Goal: Information Seeking & Learning: Learn about a topic

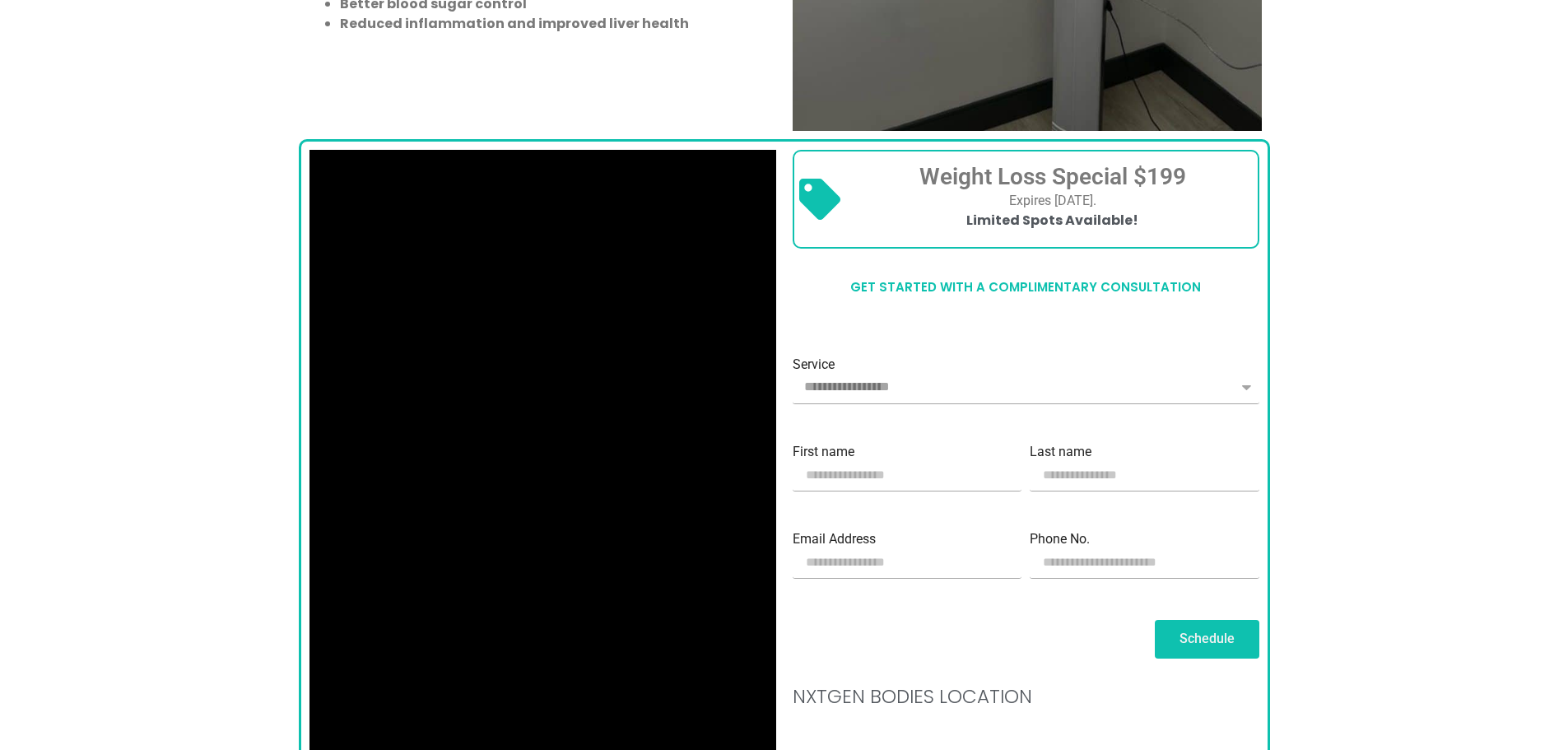
scroll to position [1482, 0]
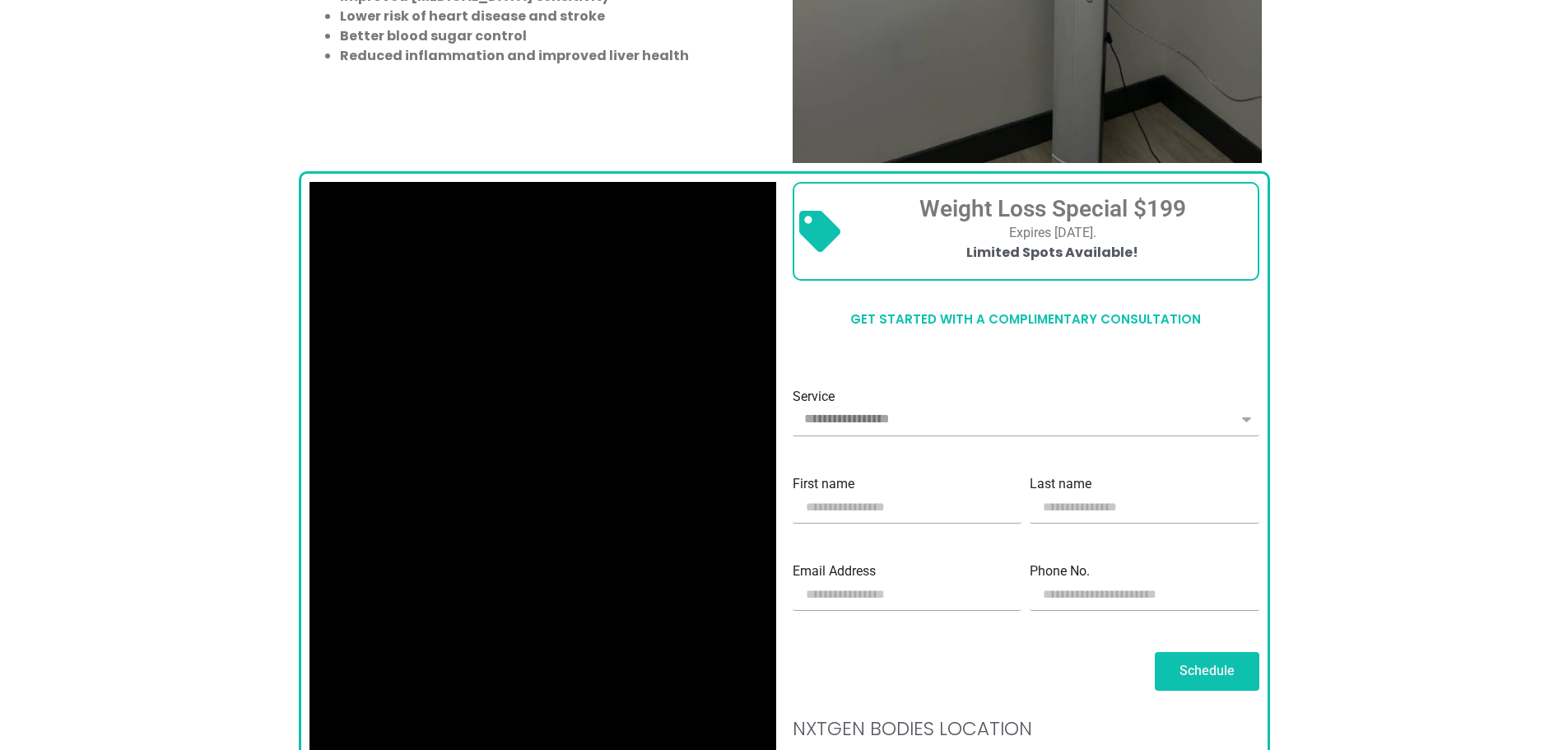
drag, startPoint x: 916, startPoint y: 206, endPoint x: 1194, endPoint y: 214, distance: 278.1
click at [1194, 214] on h3 "Weight Loss Special $199" at bounding box center [1053, 209] width 400 height 28
copy span "Weight Loss Special $199"
click at [1197, 214] on h3 "Weight Loss Special $199" at bounding box center [1053, 209] width 400 height 28
drag, startPoint x: 1192, startPoint y: 207, endPoint x: 1142, endPoint y: 205, distance: 50.0
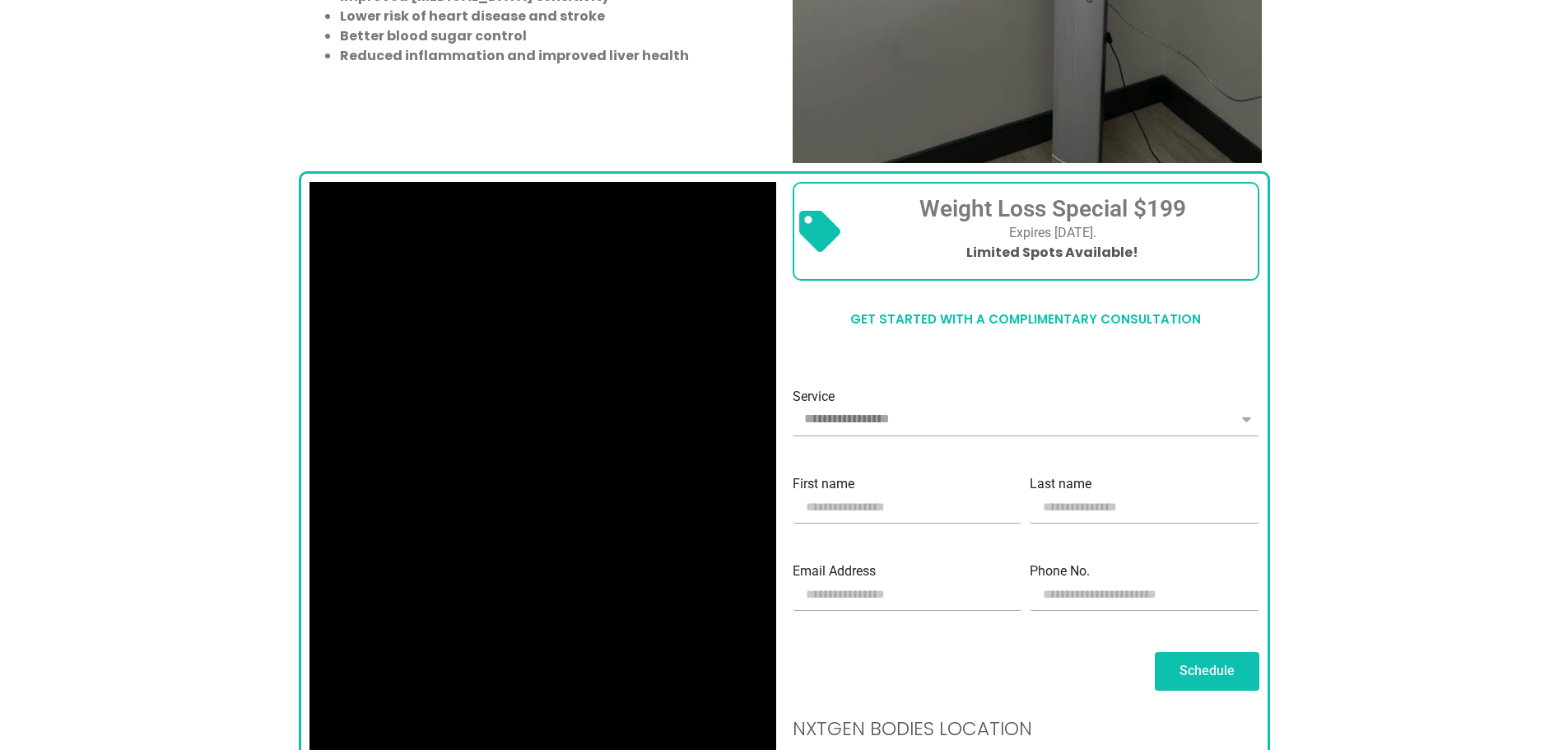
click at [1142, 205] on span "Weight Loss Special $199" at bounding box center [1052, 209] width 267 height 28
copy span "$199"
drag, startPoint x: 987, startPoint y: 233, endPoint x: 1116, endPoint y: 235, distance: 129.0
click at [1116, 235] on p "Expires [DATE]." at bounding box center [1053, 233] width 400 height 20
copy p "Expires April 15, 2025"
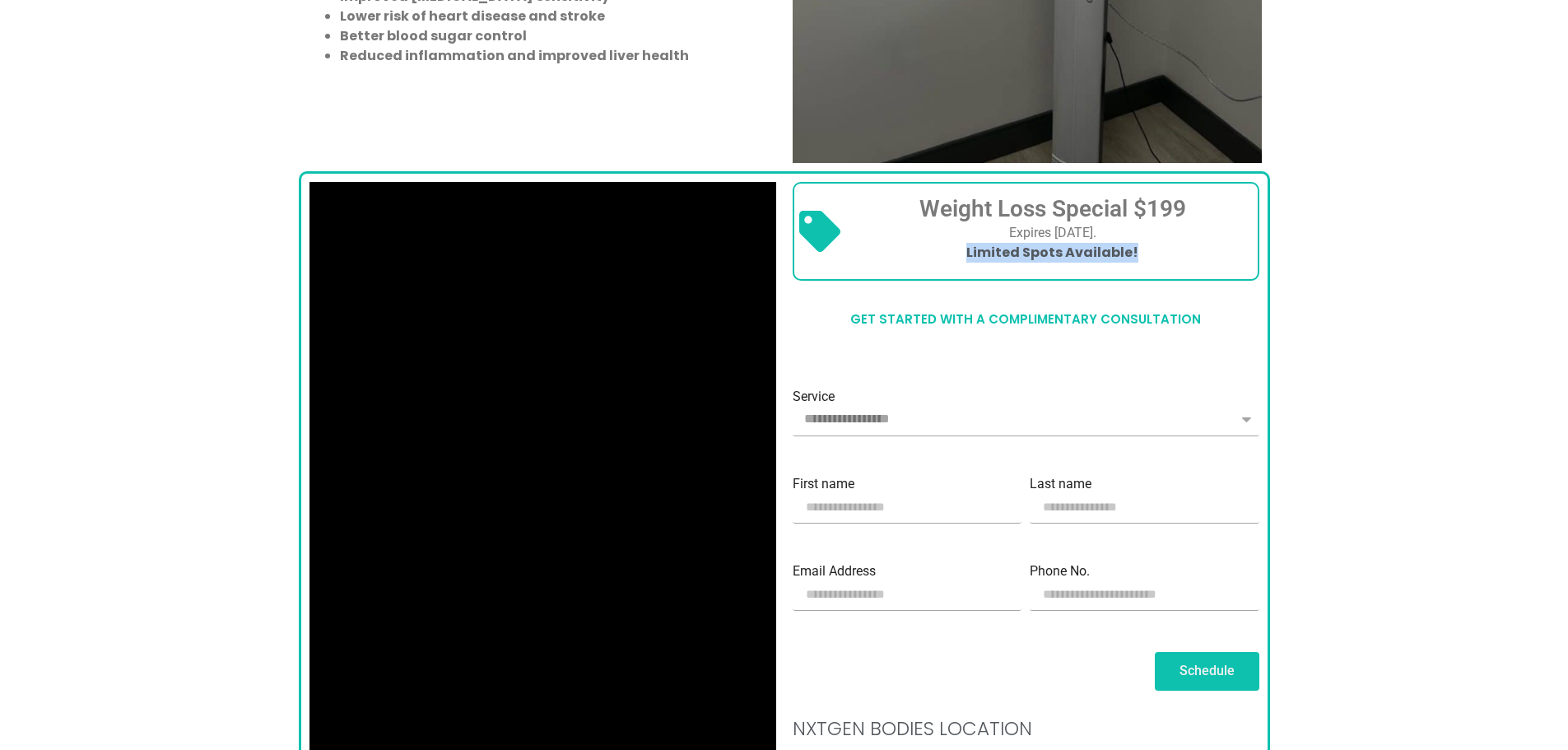
drag, startPoint x: 975, startPoint y: 250, endPoint x: 1130, endPoint y: 255, distance: 155.1
click at [1130, 255] on p "Limited Spots Available!" at bounding box center [1053, 253] width 400 height 20
click at [1226, 310] on h2 "Get started with a complimentary consultation" at bounding box center [1026, 319] width 466 height 43
click at [917, 315] on h2 "Get started with a complimentary consultation" at bounding box center [1026, 319] width 466 height 43
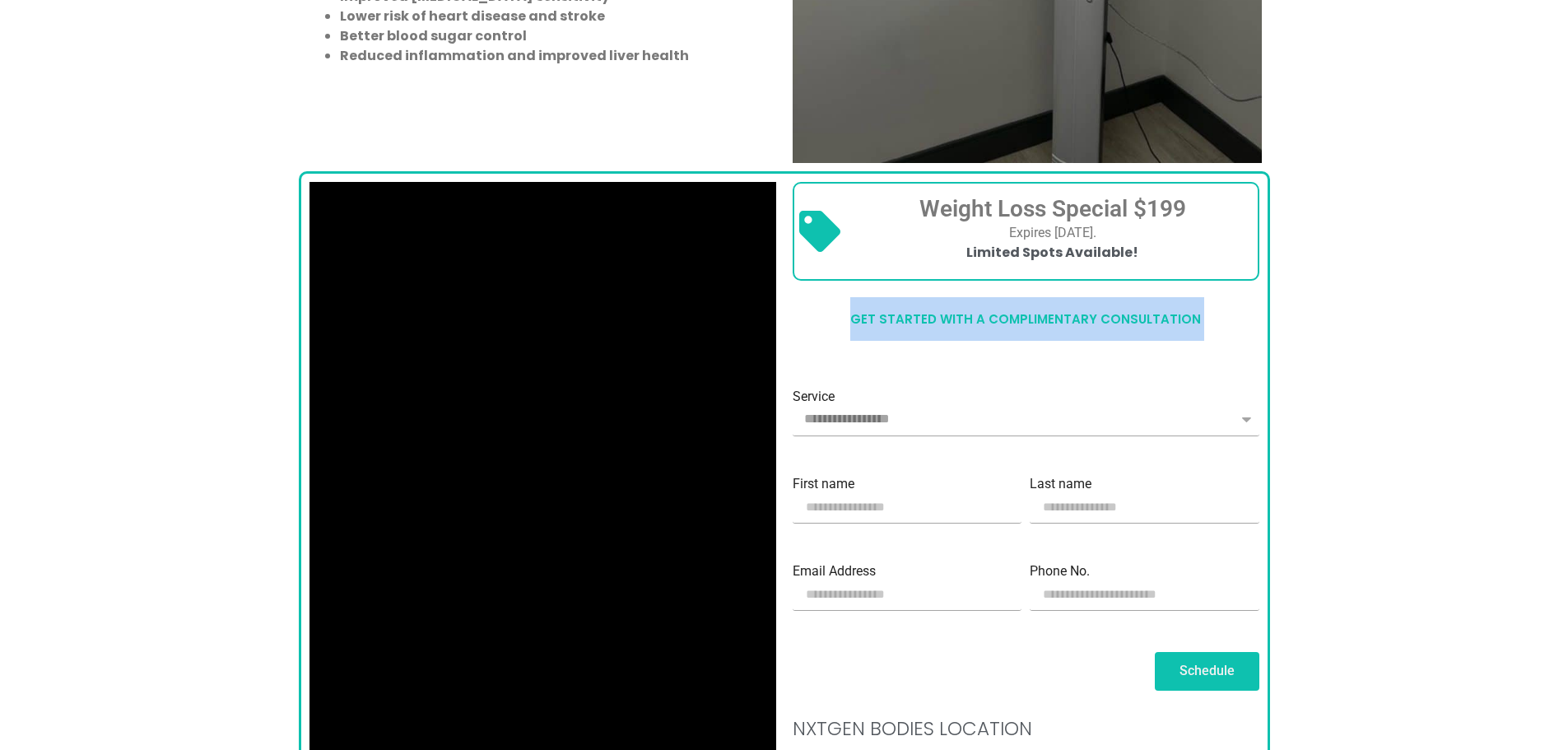
click at [917, 315] on h2 "Get started with a complimentary consultation" at bounding box center [1026, 319] width 466 height 43
copy div "Get started with a complimentary consultation"
click at [980, 333] on h2 "Get started with a complimentary consultation" at bounding box center [1026, 319] width 466 height 43
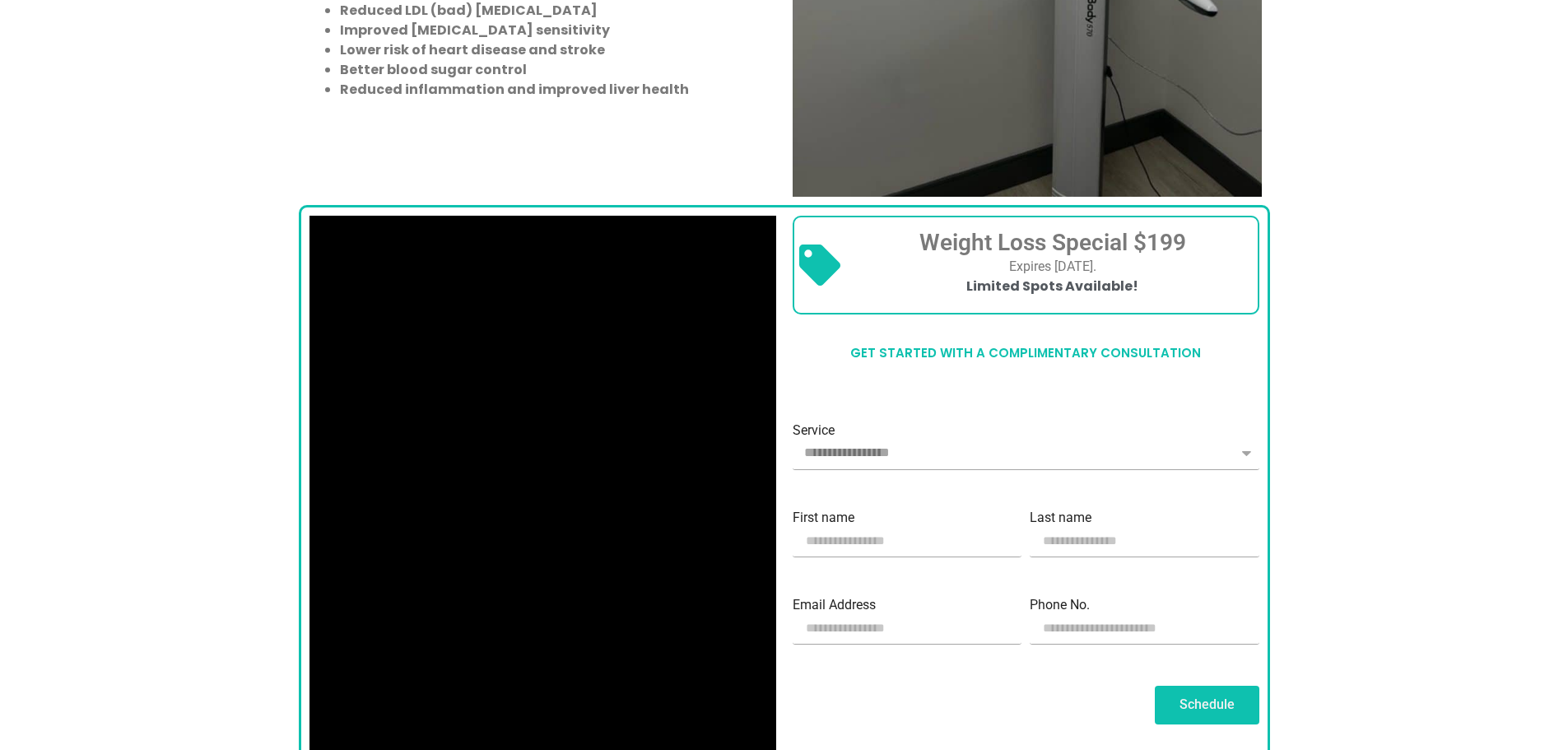
scroll to position [1443, 0]
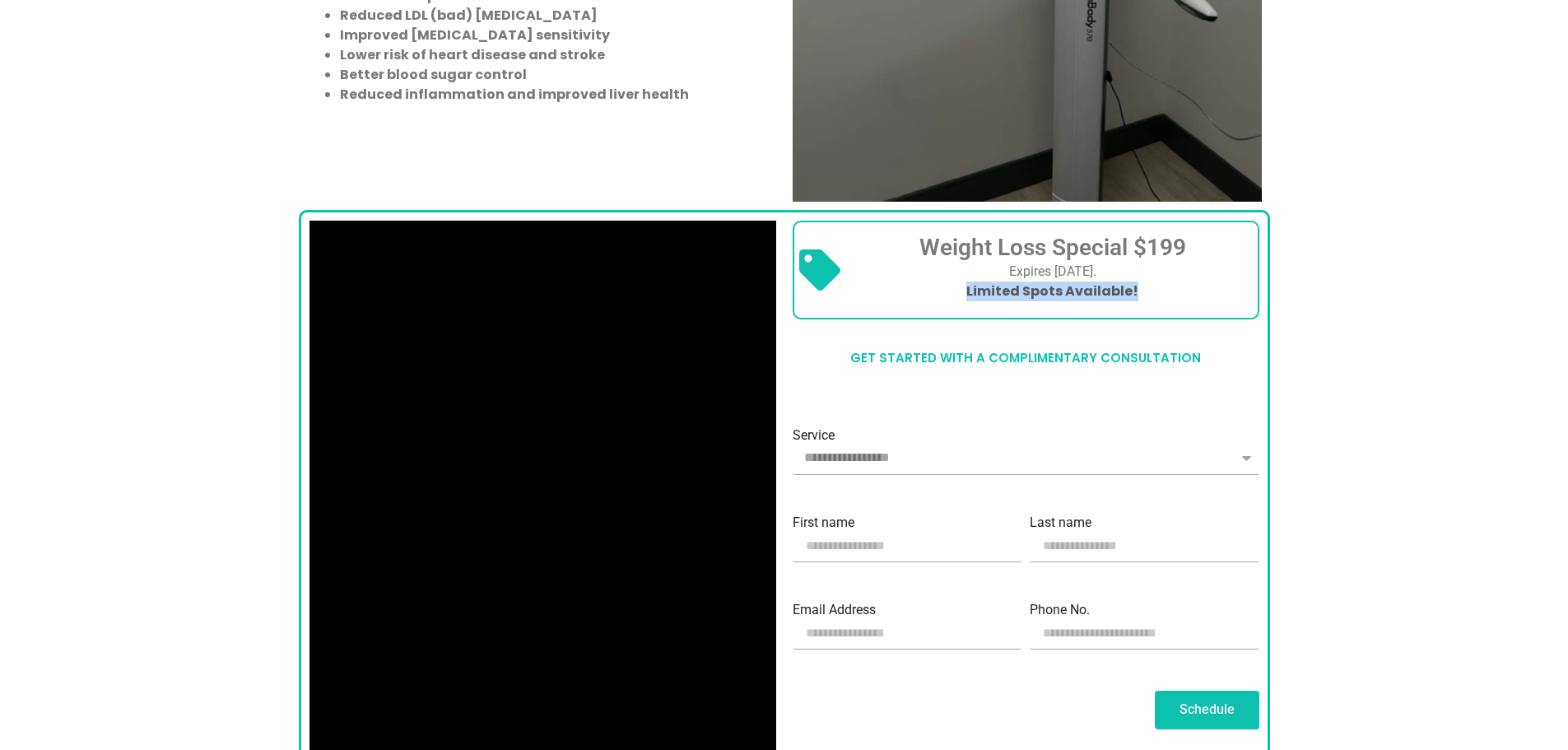
drag, startPoint x: 977, startPoint y: 292, endPoint x: 1144, endPoint y: 294, distance: 167.0
click at [1144, 294] on p "Limited Spots Available!" at bounding box center [1053, 291] width 400 height 20
copy b "Limited Spots Available!"
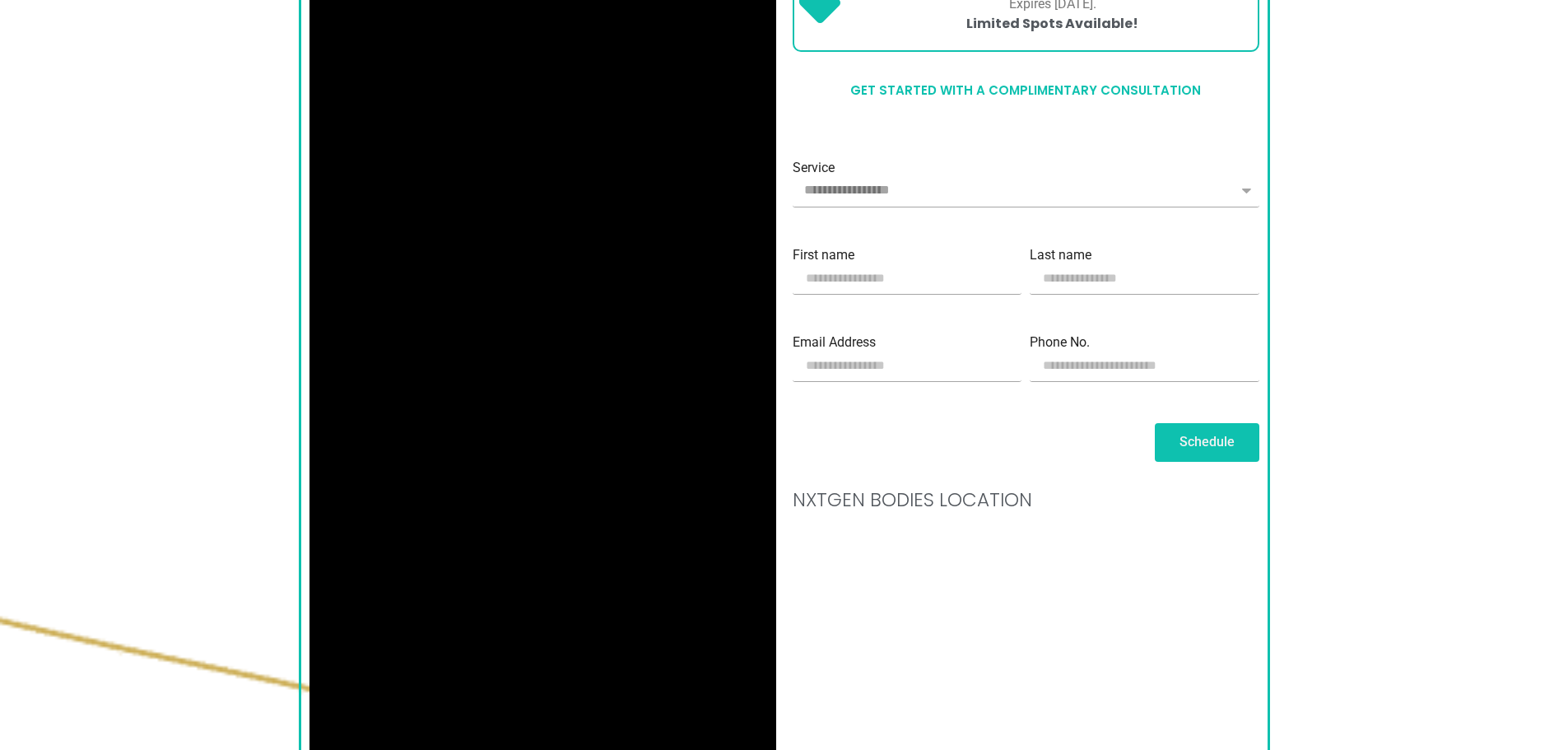
scroll to position [1855, 0]
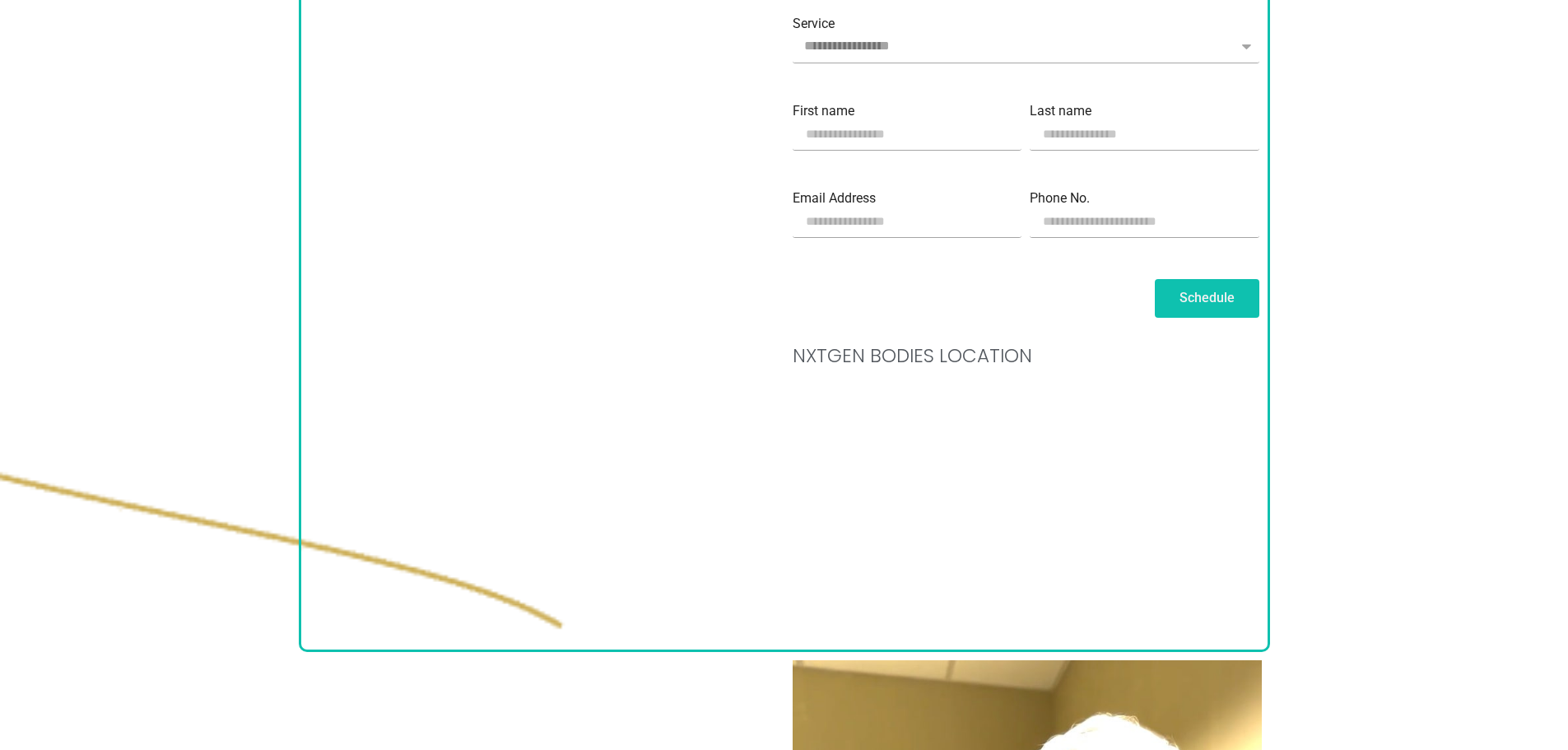
scroll to position [1851, 0]
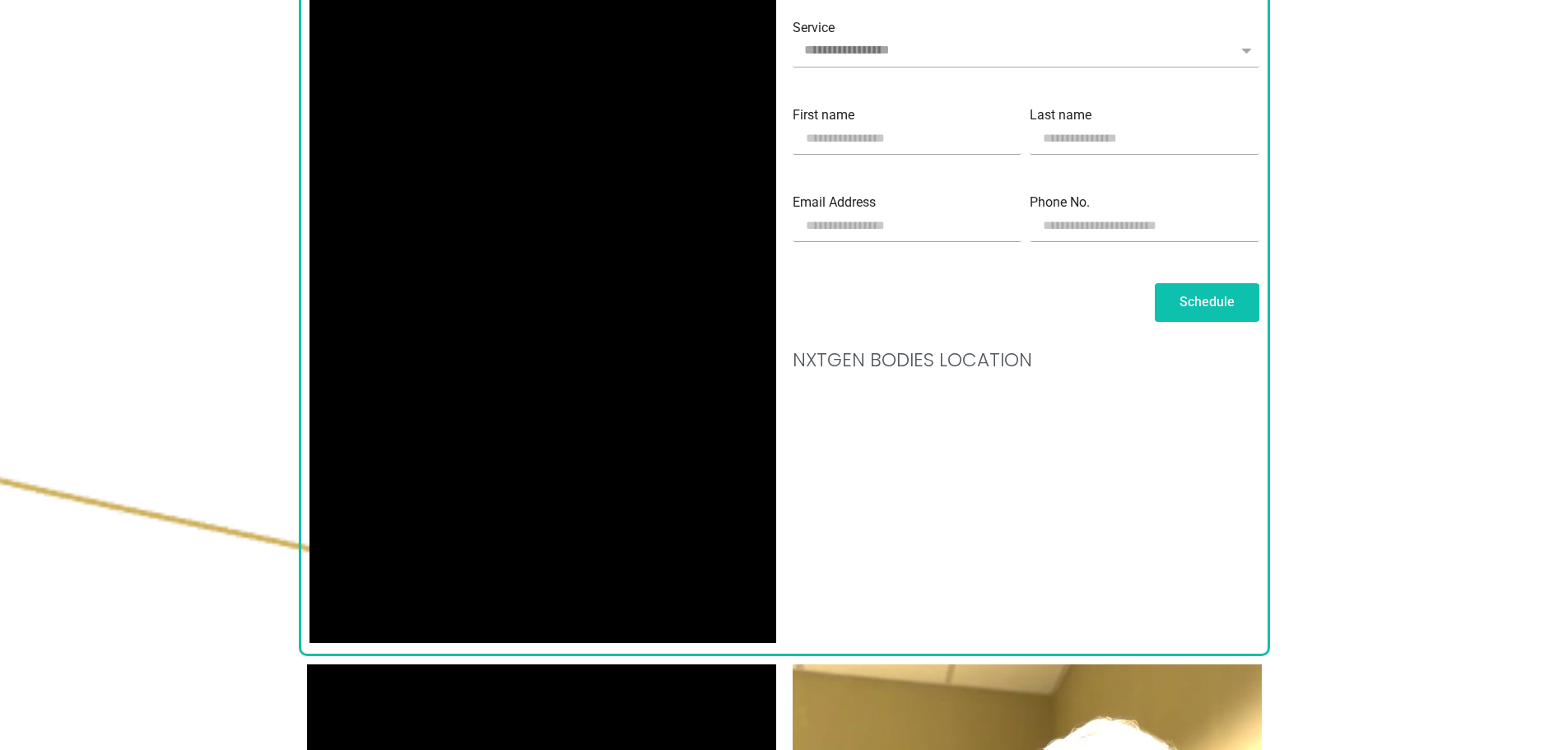
click at [1332, 344] on section "Science-Backed, Physician-Guided Weight Loss — Tailored to You in [GEOGRAPHIC_D…" at bounding box center [784, 485] width 1568 height 2799
click at [1354, 511] on section "Science-Backed, Physician-Guided Weight Loss — Tailored to You in [GEOGRAPHIC_D…" at bounding box center [784, 485] width 1568 height 2799
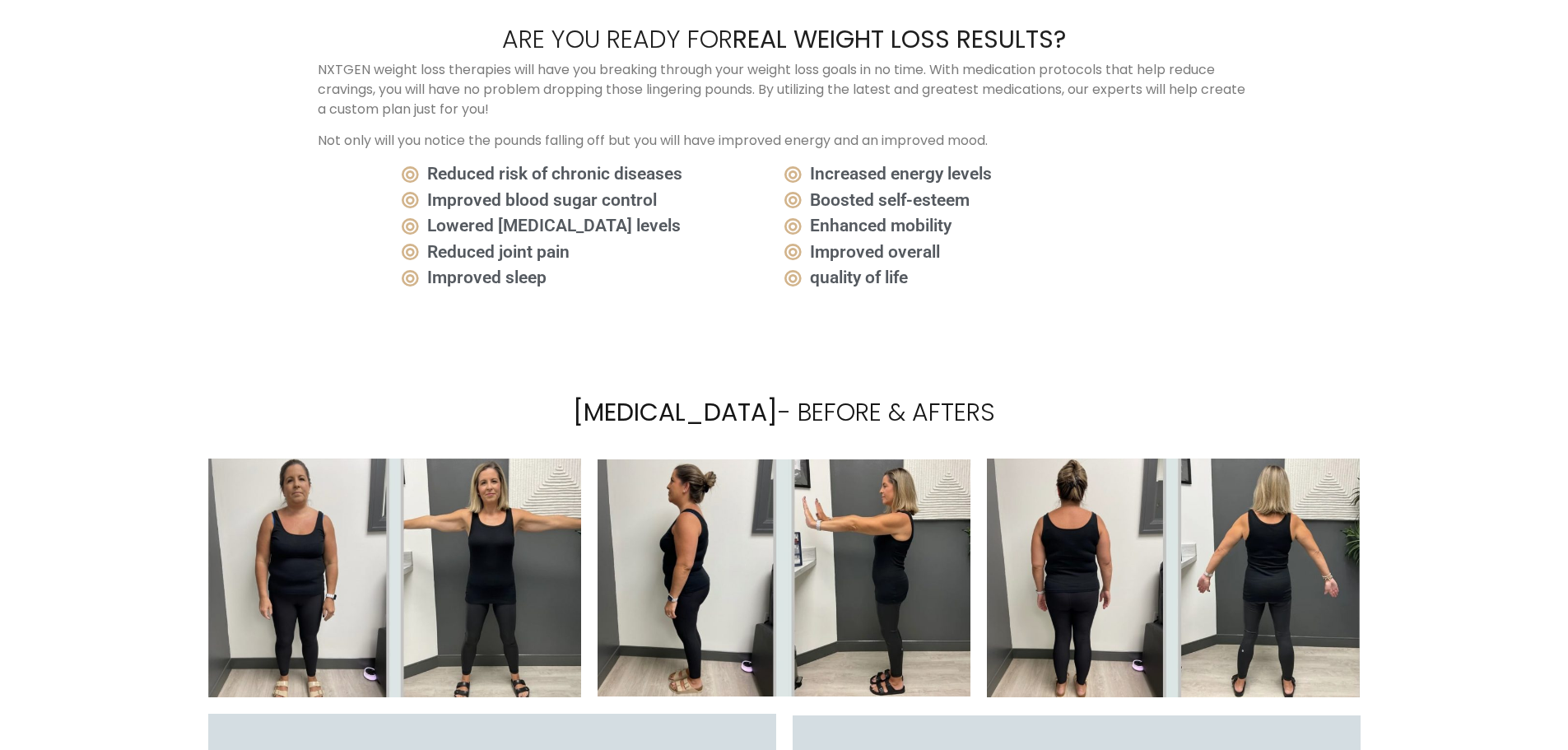
scroll to position [3287, 0]
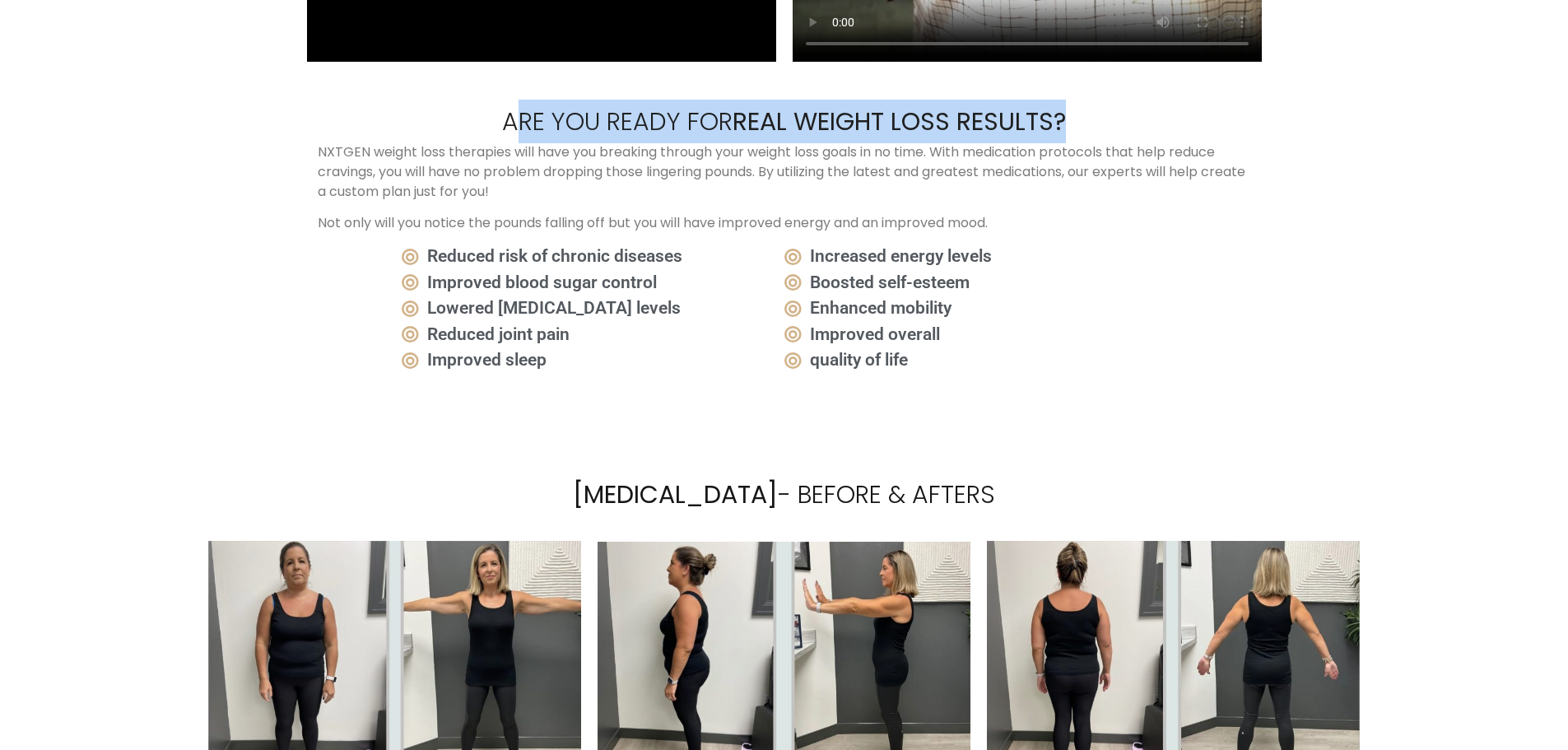
drag, startPoint x: 471, startPoint y: 116, endPoint x: 1144, endPoint y: 118, distance: 673.0
click at [1144, 118] on h2 "Are You Ready For Real Weight Loss Results?" at bounding box center [784, 121] width 933 height 43
copy h2 "re You Ready For Real Weight Loss Results?"
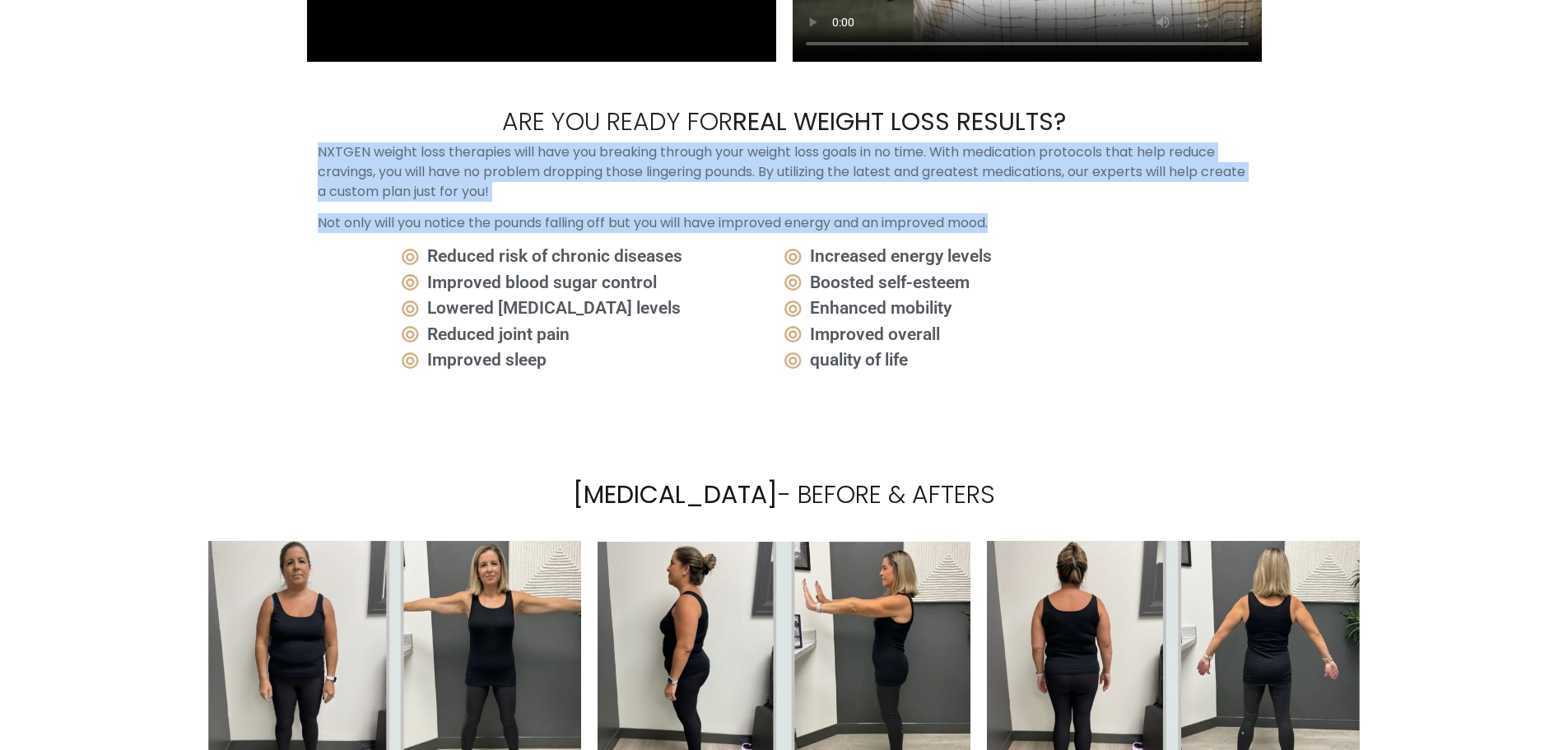
drag, startPoint x: 321, startPoint y: 149, endPoint x: 1115, endPoint y: 189, distance: 795.0
click at [1115, 189] on div "NXTGEN weight loss therapies will have you breaking through your weight loss go…" at bounding box center [784, 188] width 933 height 91
copy div "NXTGEN weight loss therapies will have you breaking through your weight loss go…"
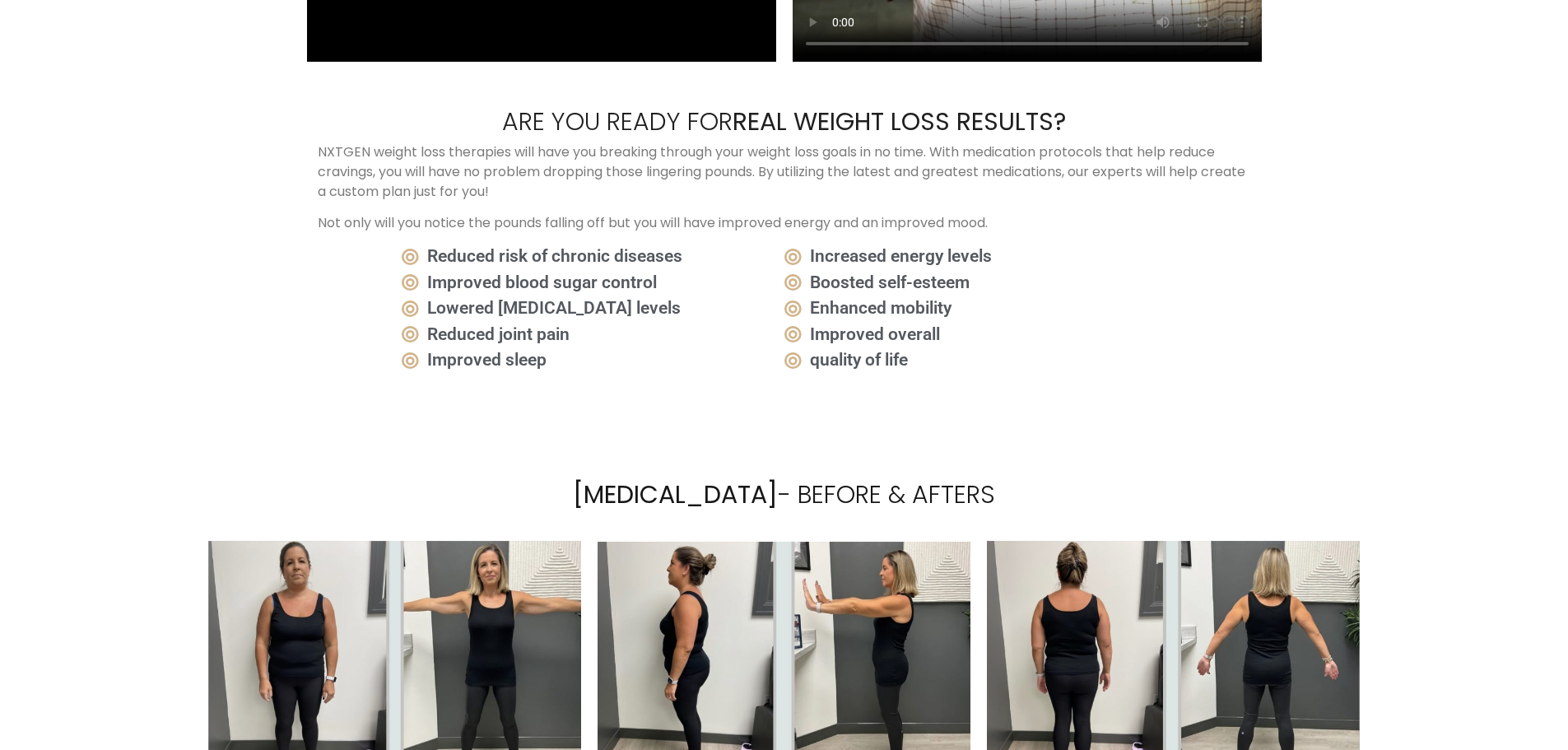
click at [1251, 311] on div "Are You Ready For Real Weight Loss Results? NXTGEN weight loss therapies will h…" at bounding box center [784, 221] width 971 height 304
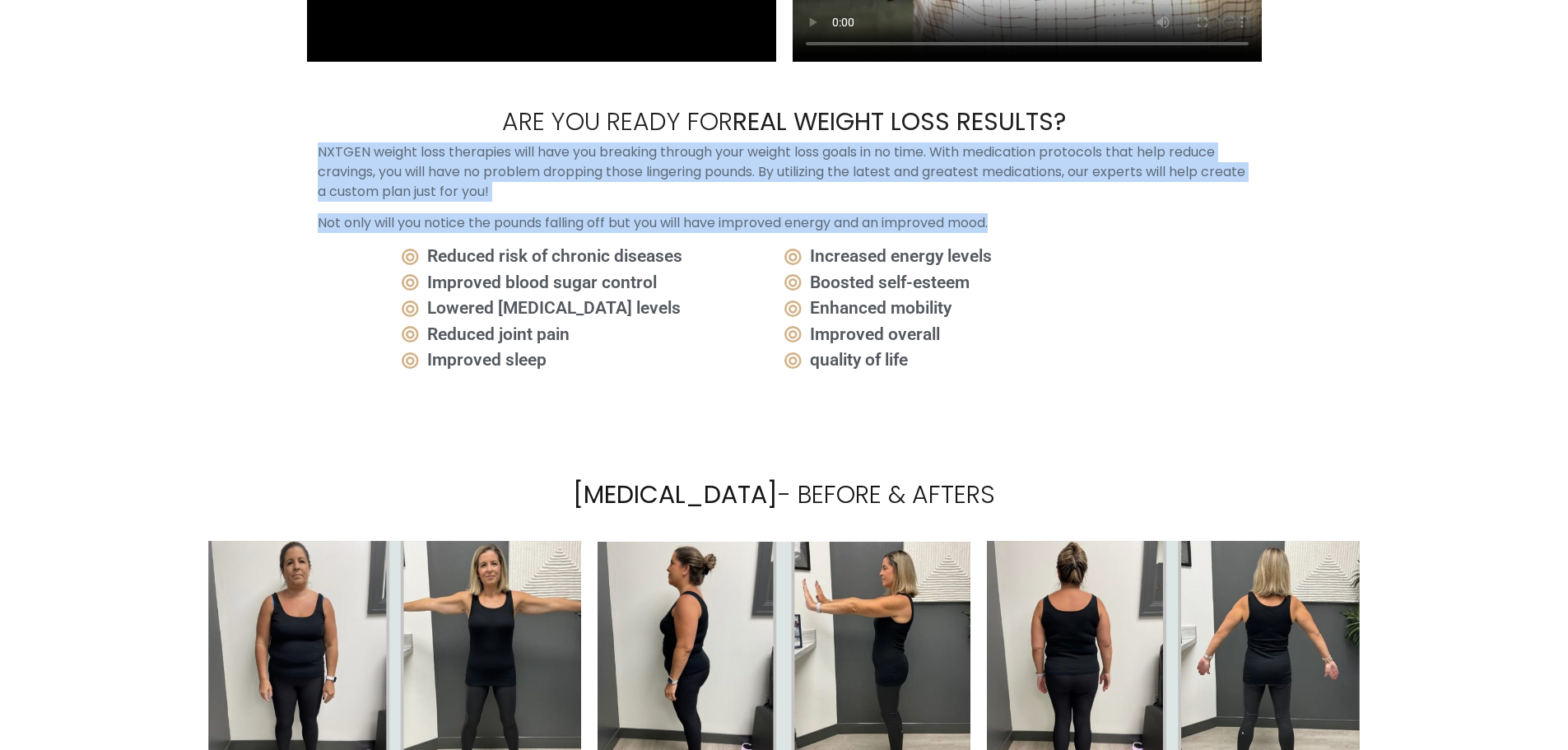
drag, startPoint x: 317, startPoint y: 148, endPoint x: 974, endPoint y: 190, distance: 658.3
click at [974, 190] on div "Are You Ready For Real Weight Loss Results? NXTGEN weight loss therapies will h…" at bounding box center [784, 221] width 971 height 304
copy div "NXTGEN weight loss therapies will have you breaking through your weight loss go…"
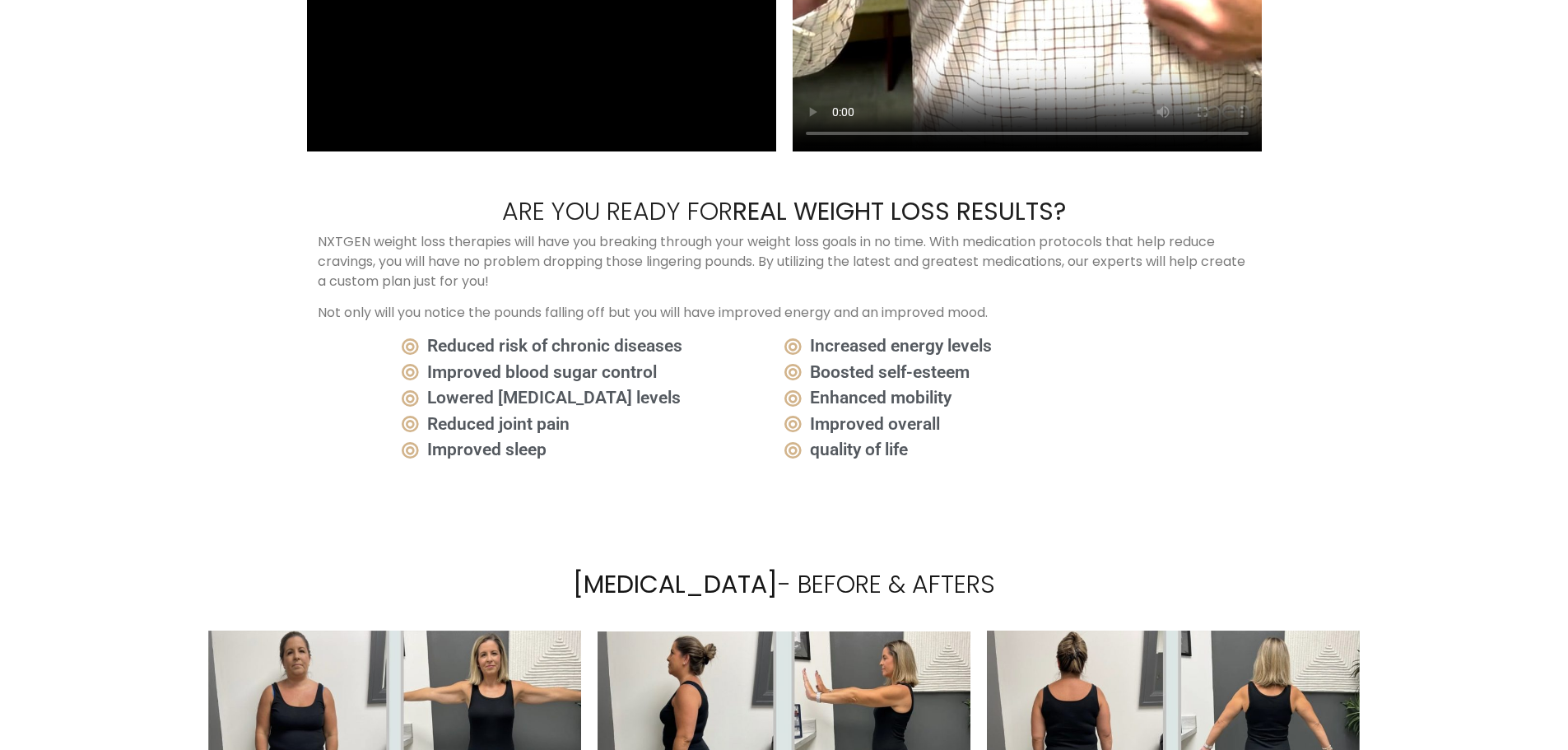
scroll to position [3040, 0]
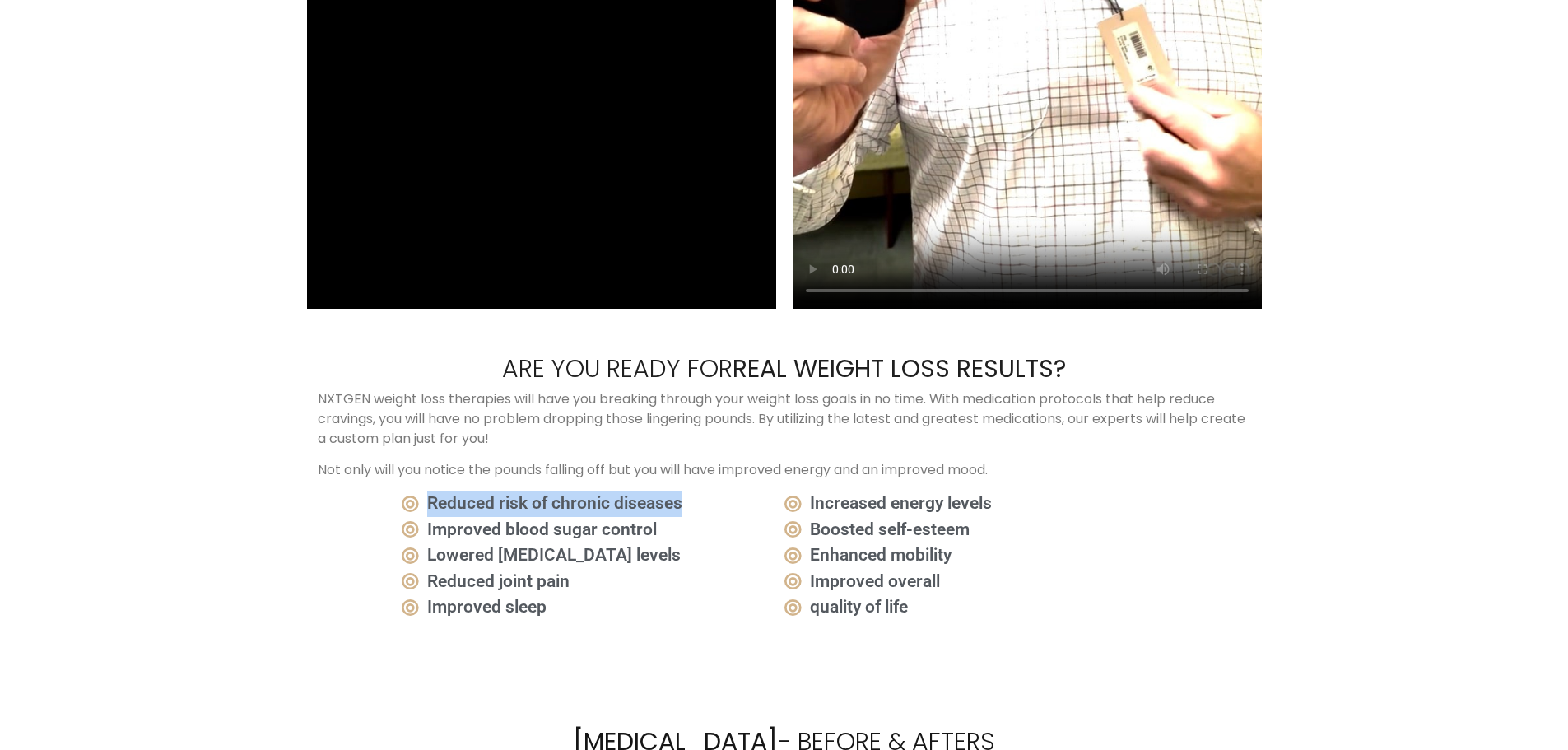
drag, startPoint x: 431, startPoint y: 483, endPoint x: 702, endPoint y: 486, distance: 271.0
click at [683, 491] on span "Reduced risk of chronic diseases" at bounding box center [553, 504] width 260 height 27
copy span "Reduced risk of chronic diseases"
drag, startPoint x: 428, startPoint y: 512, endPoint x: 715, endPoint y: 508, distance: 287.0
click at [715, 517] on li "Improved blood sugar control" at bounding box center [592, 530] width 382 height 27
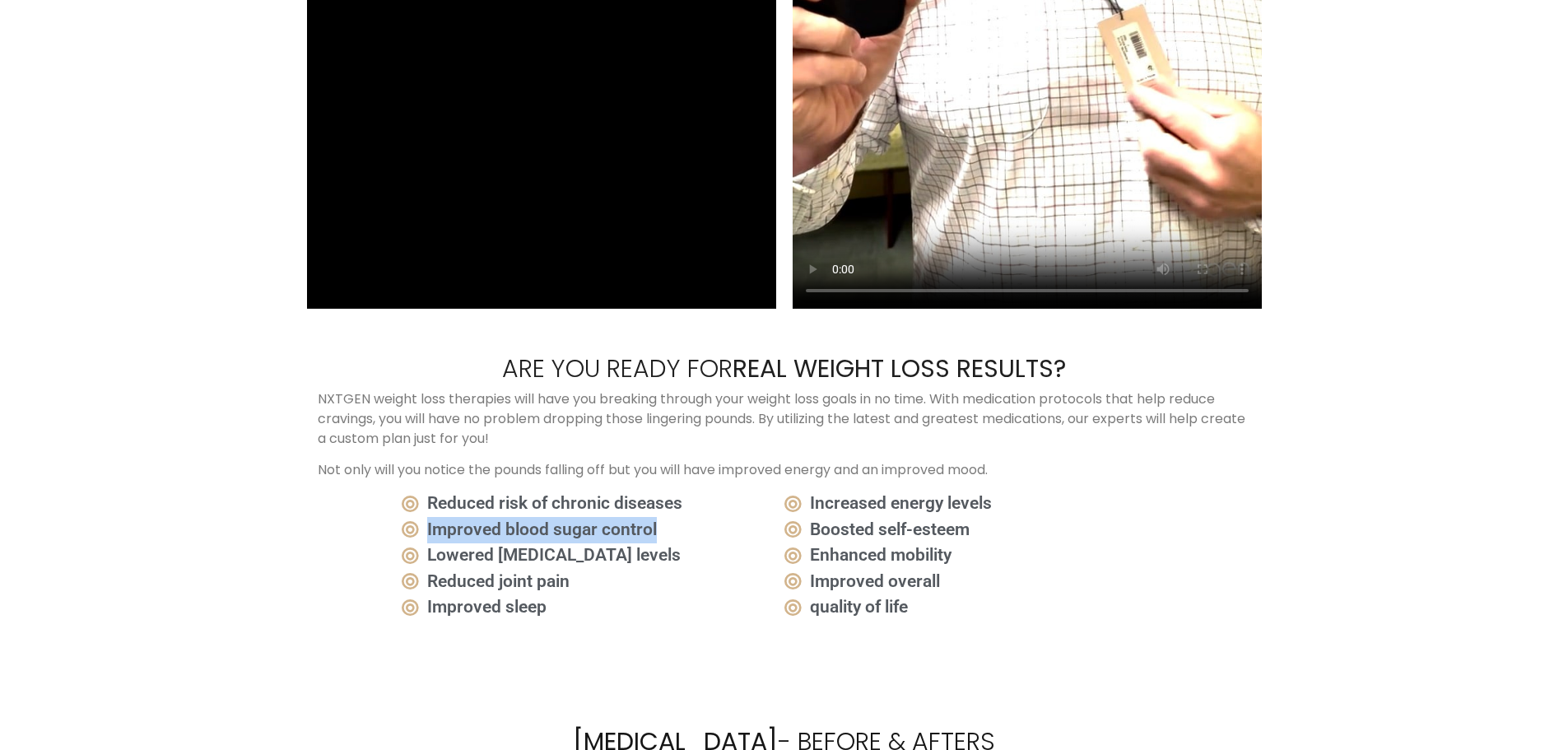
copy span "Improved blood sugar control"
drag, startPoint x: 648, startPoint y: 534, endPoint x: 432, endPoint y: 532, distance: 216.0
click at [432, 542] on li "Lowered [MEDICAL_DATA] levels" at bounding box center [592, 555] width 382 height 27
copy span "Lowered [MEDICAL_DATA] levels"
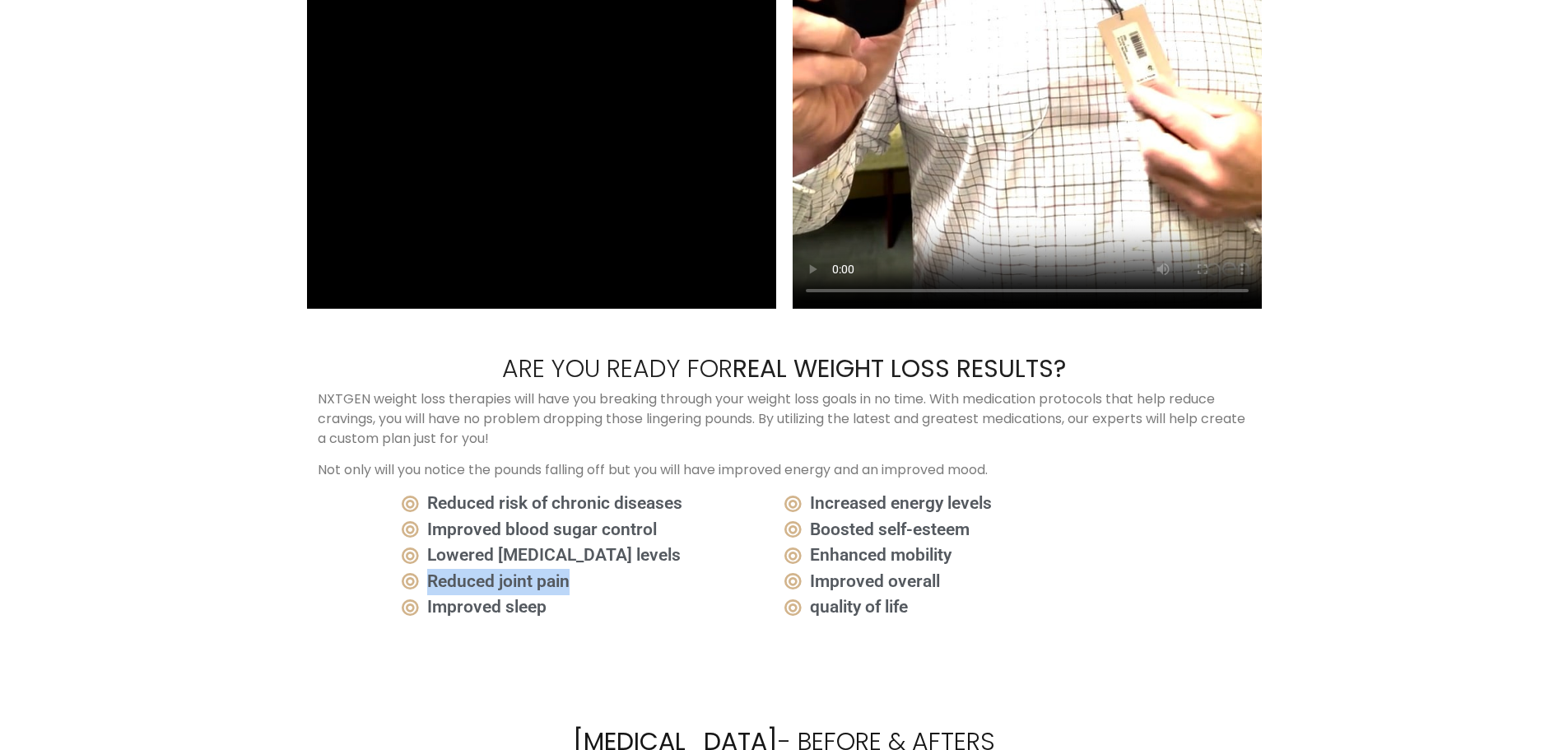
drag, startPoint x: 584, startPoint y: 561, endPoint x: 431, endPoint y: 570, distance: 153.3
click at [431, 570] on li "Reduced joint pain" at bounding box center [592, 582] width 382 height 27
copy span "Reduced joint pain"
drag, startPoint x: 560, startPoint y: 588, endPoint x: 423, endPoint y: 587, distance: 137.0
click at [423, 594] on li "Improved sleep" at bounding box center [592, 607] width 382 height 27
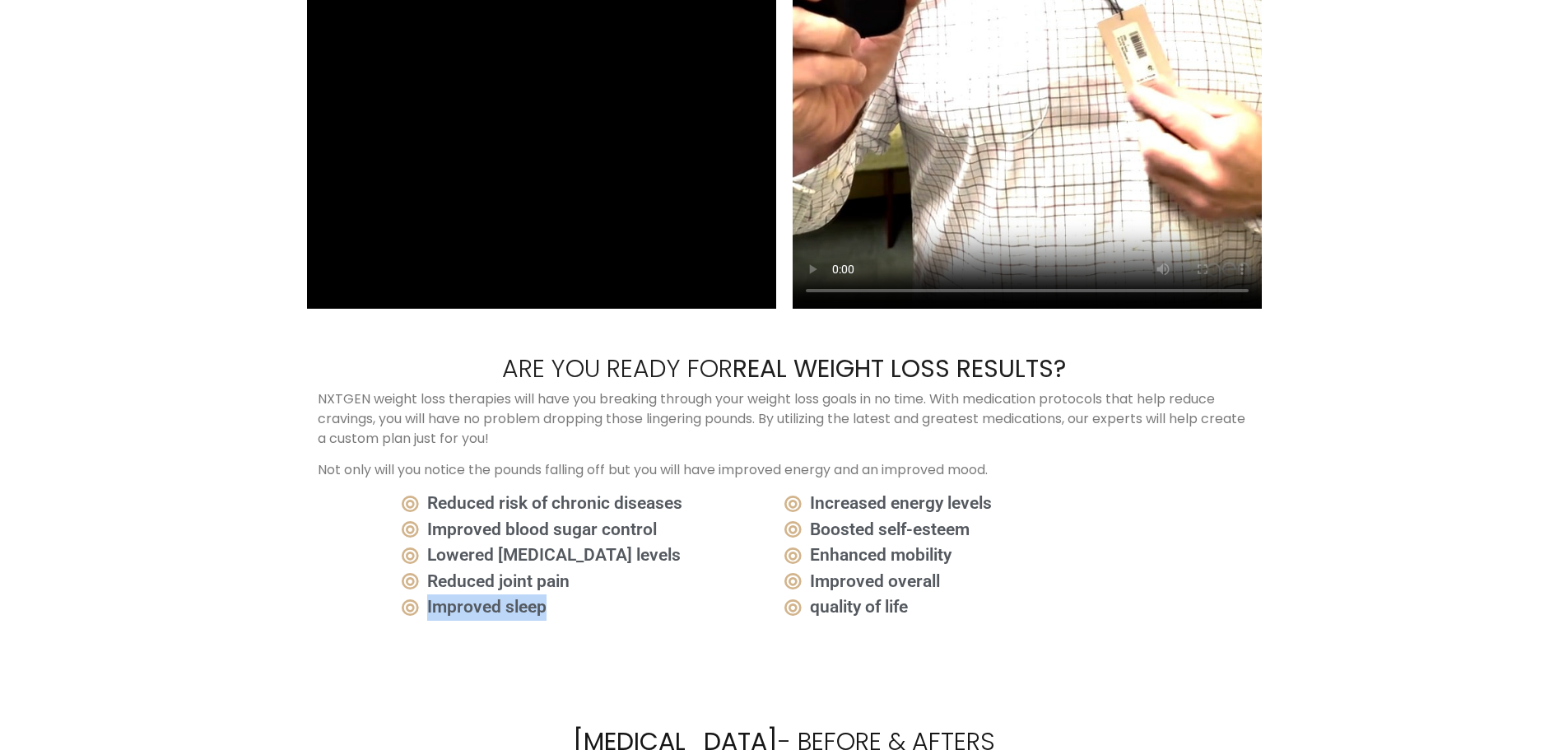
copy li "Improved sleep"
drag, startPoint x: 811, startPoint y: 476, endPoint x: 1022, endPoint y: 487, distance: 211.3
click at [1022, 491] on li "Increased energy levels" at bounding box center [975, 504] width 382 height 27
copy span "Increased energy levels"
drag, startPoint x: 914, startPoint y: 513, endPoint x: 815, endPoint y: 515, distance: 99.0
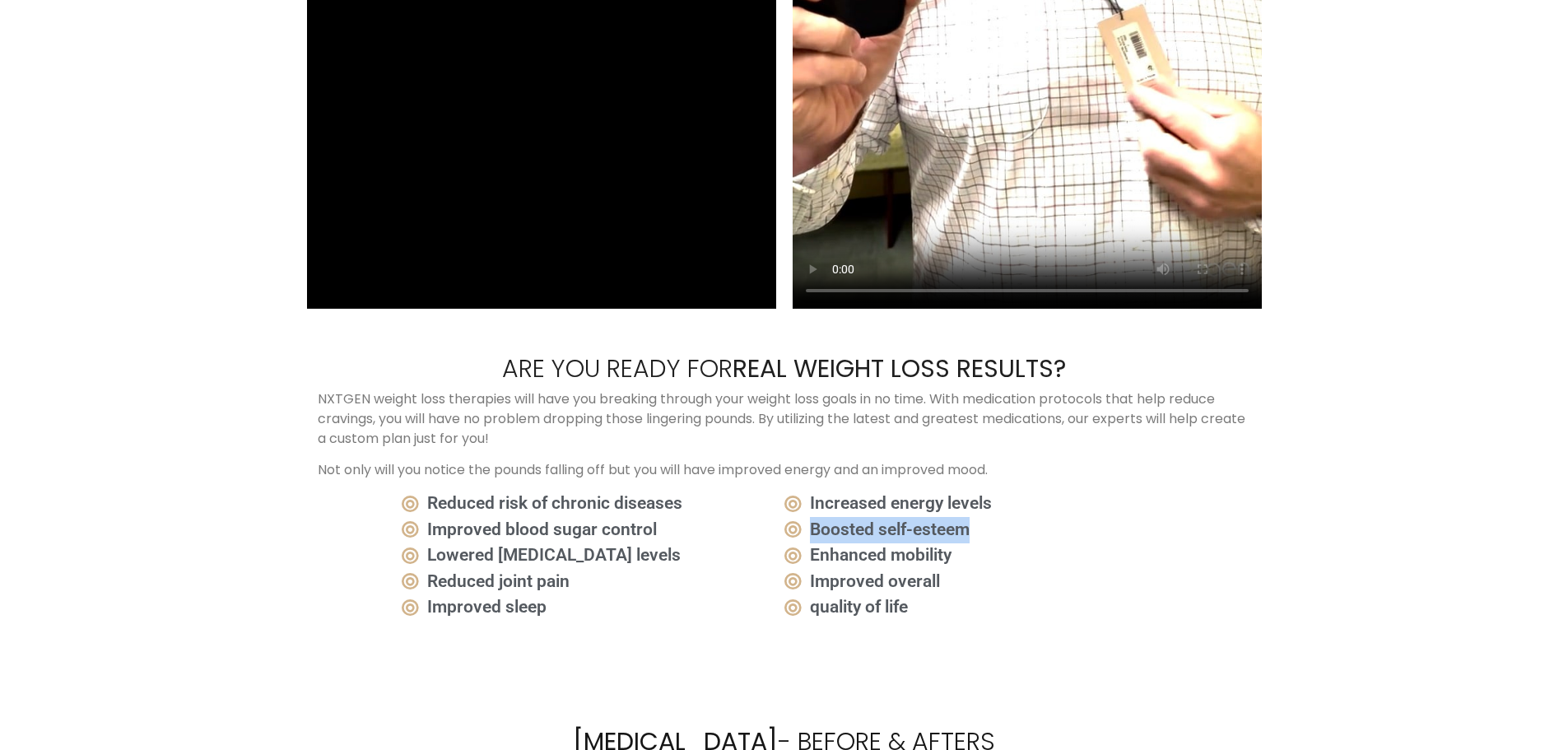
click at [815, 517] on li "Boosted self-esteem" at bounding box center [975, 530] width 382 height 27
copy span "Boosted self-esteem"
drag, startPoint x: 971, startPoint y: 537, endPoint x: 803, endPoint y: 541, distance: 168.0
click at [803, 542] on li "Enhanced mobility" at bounding box center [975, 555] width 382 height 27
drag, startPoint x: 961, startPoint y: 558, endPoint x: 812, endPoint y: 559, distance: 149.0
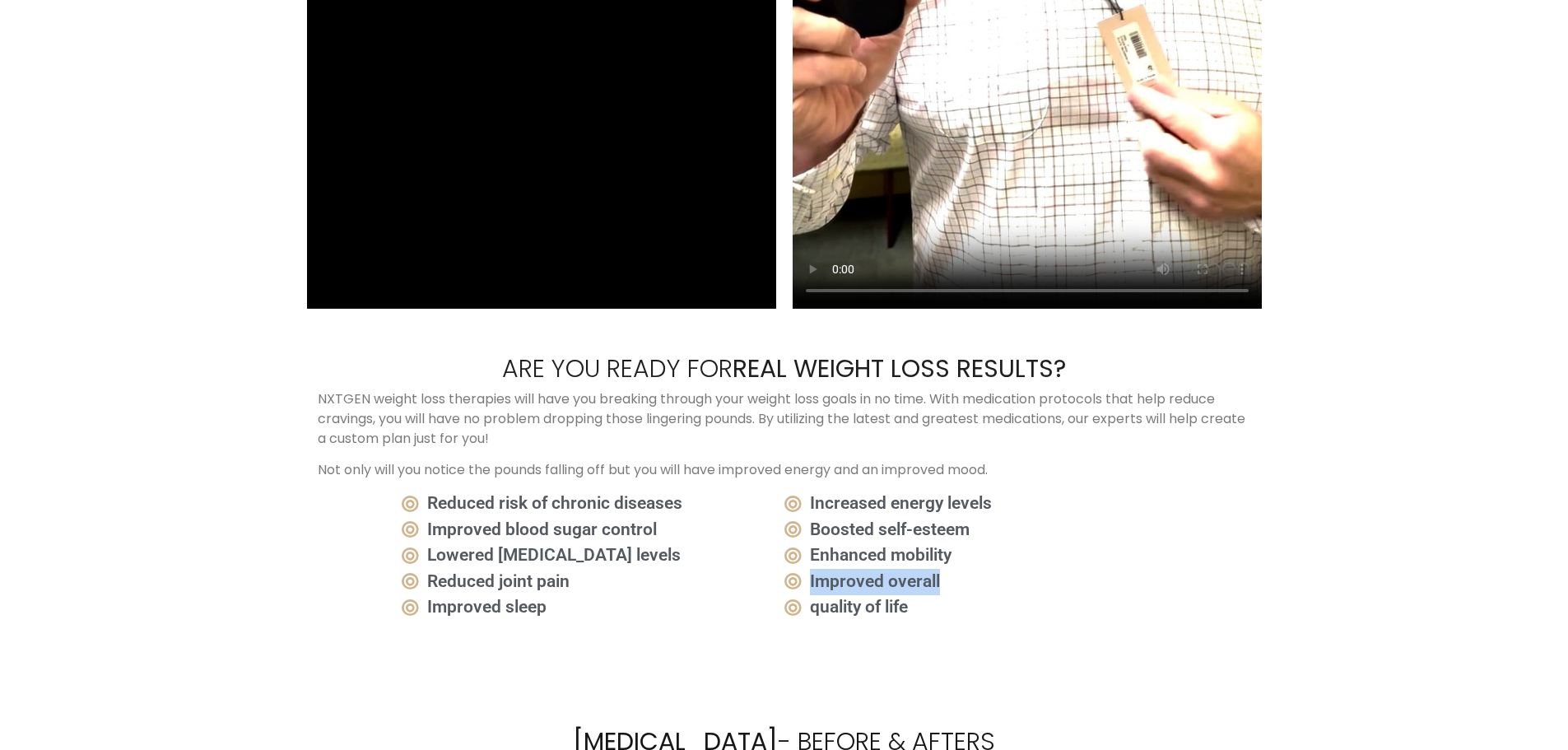
click at [812, 569] on li "Improved overall" at bounding box center [975, 582] width 382 height 27
drag, startPoint x: 928, startPoint y: 595, endPoint x: 814, endPoint y: 597, distance: 114.0
click at [814, 597] on li "quality of life" at bounding box center [975, 607] width 382 height 27
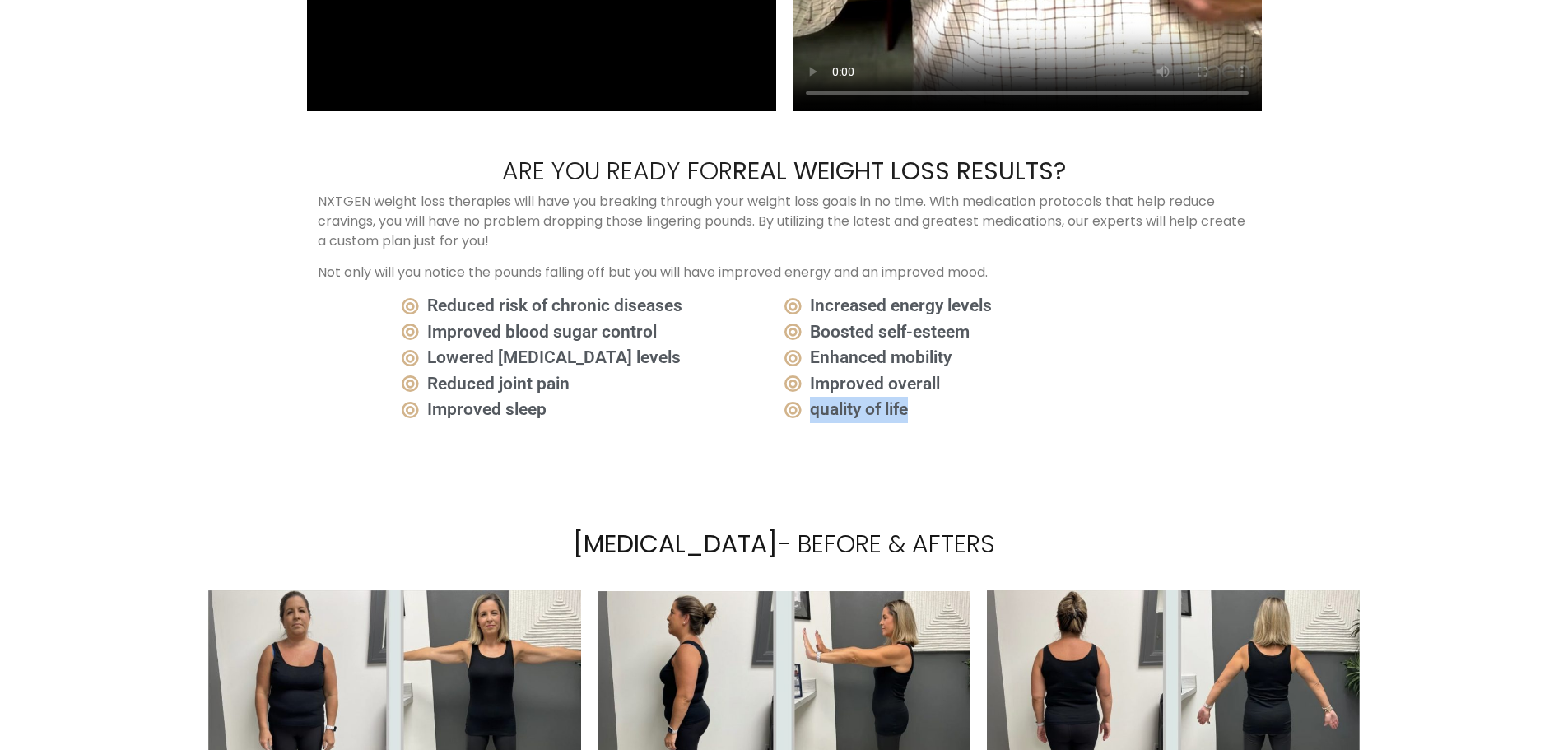
scroll to position [3453, 0]
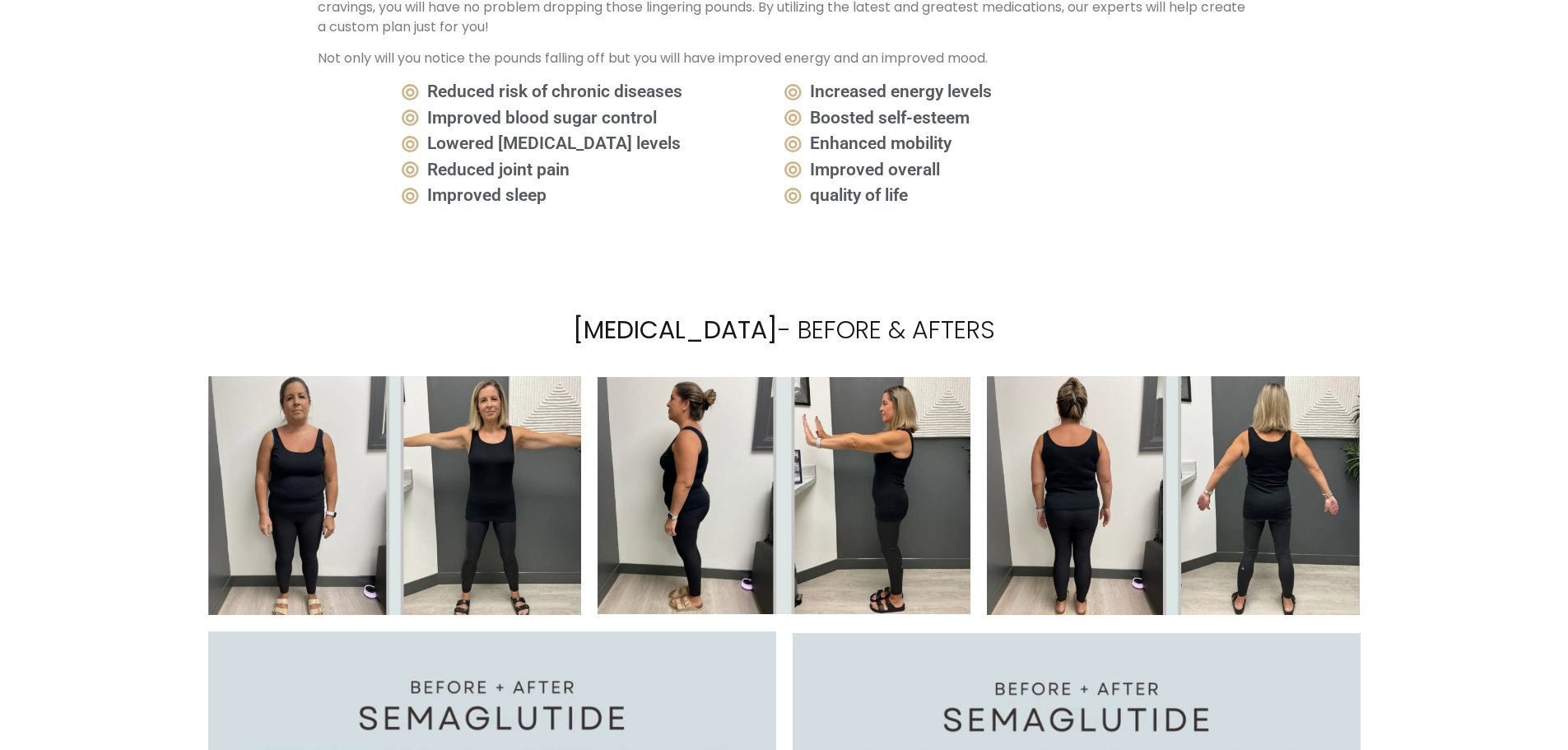
click at [151, 345] on section "[MEDICAL_DATA] - Before & Afters" at bounding box center [784, 756] width 1568 height 945
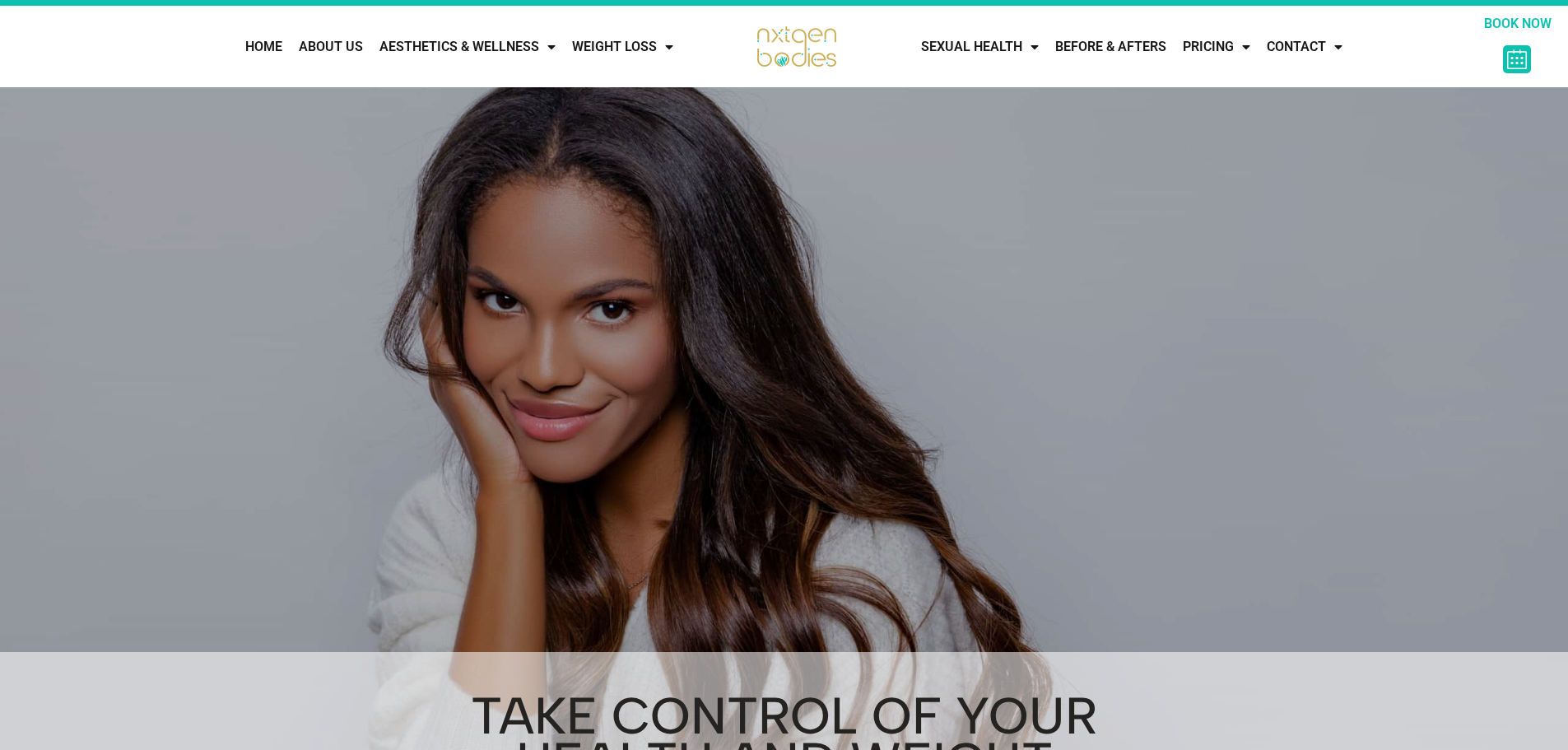
scroll to position [0, 0]
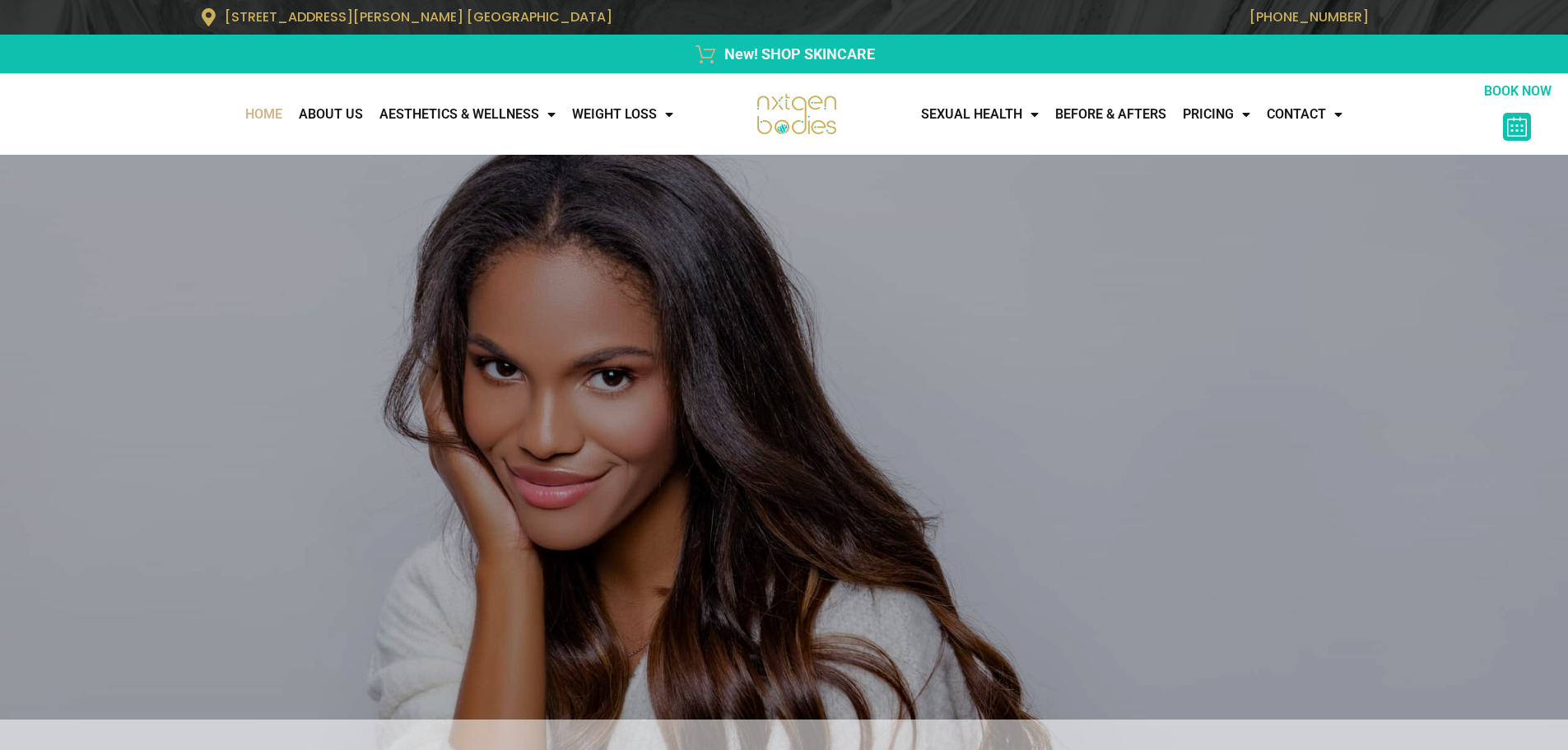
click at [237, 116] on link "Home" at bounding box center [264, 114] width 53 height 32
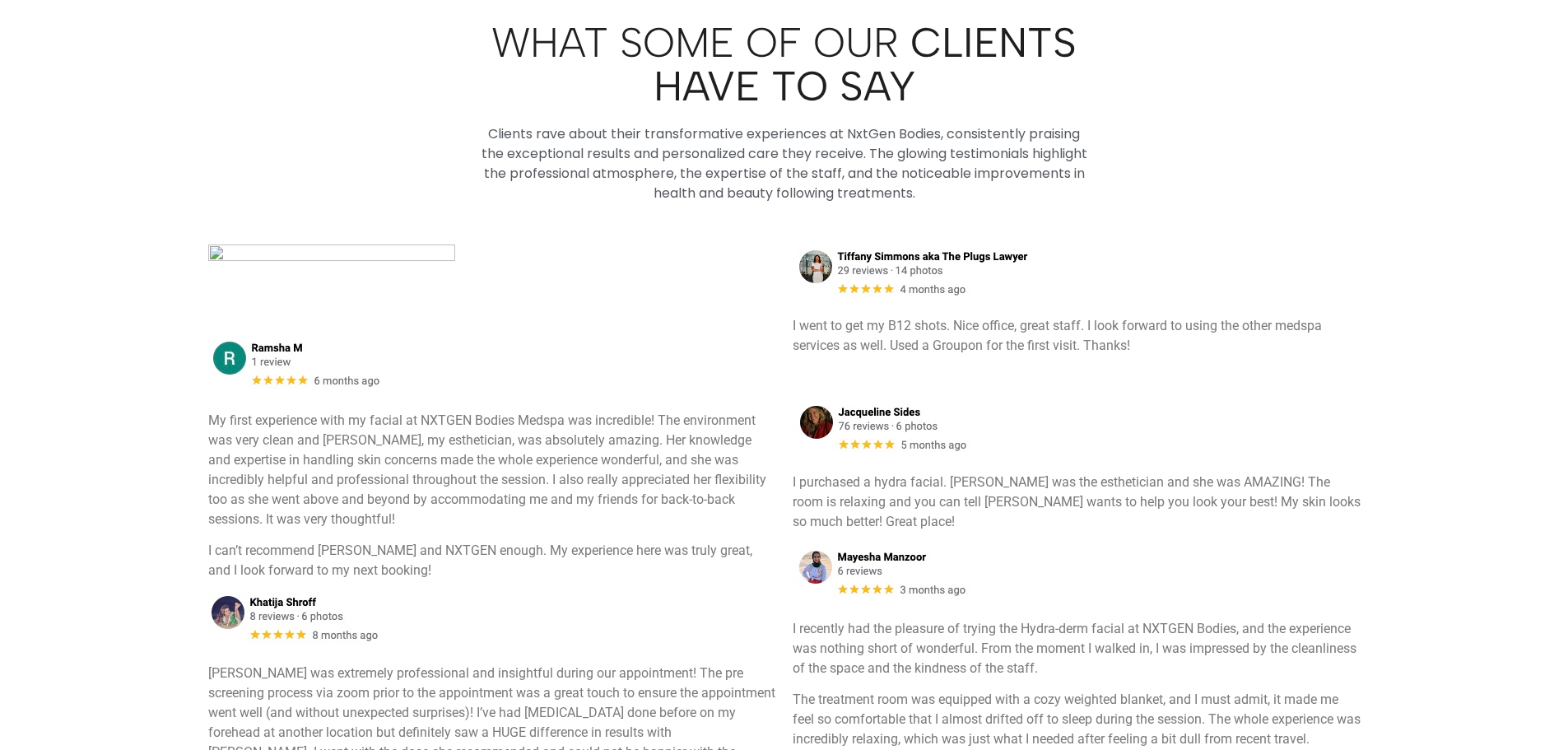
scroll to position [6505, 0]
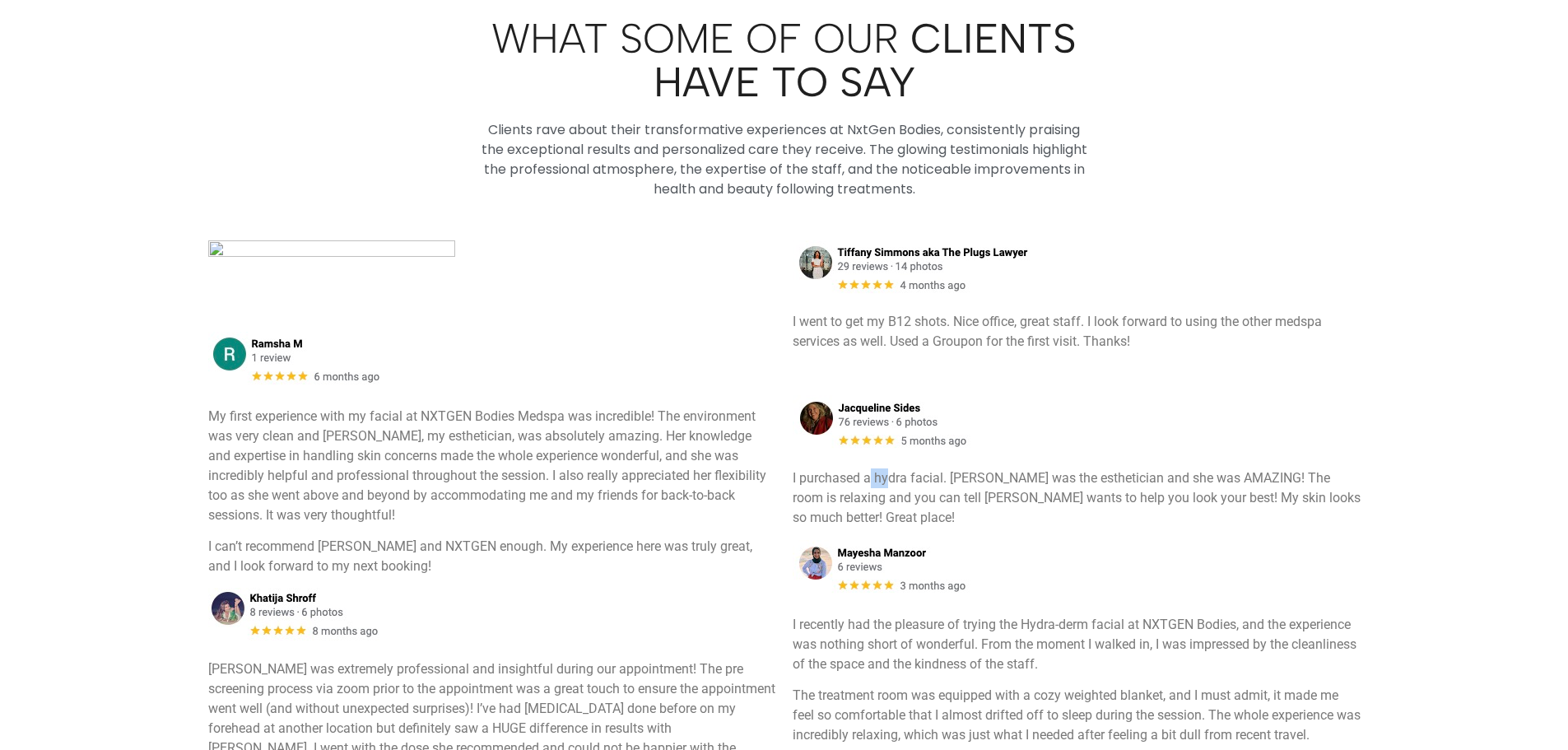
drag, startPoint x: 870, startPoint y: 457, endPoint x: 890, endPoint y: 464, distance: 21.2
click at [890, 469] on p "I purchased a hydra facial. [PERSON_NAME] was the esthetician and she was AMAZI…" at bounding box center [1076, 498] width 568 height 59
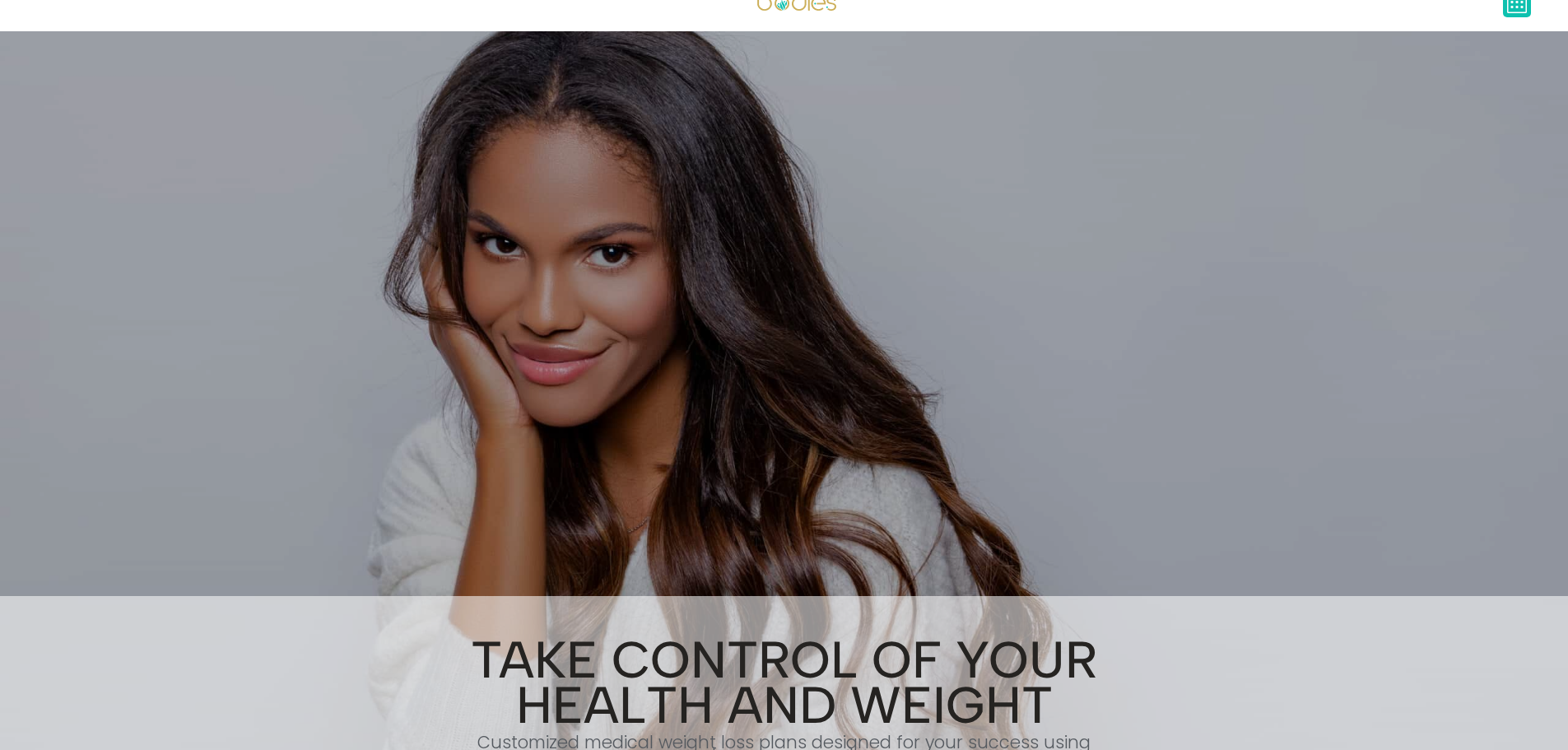
scroll to position [0, 0]
